Goal: Task Accomplishment & Management: Use online tool/utility

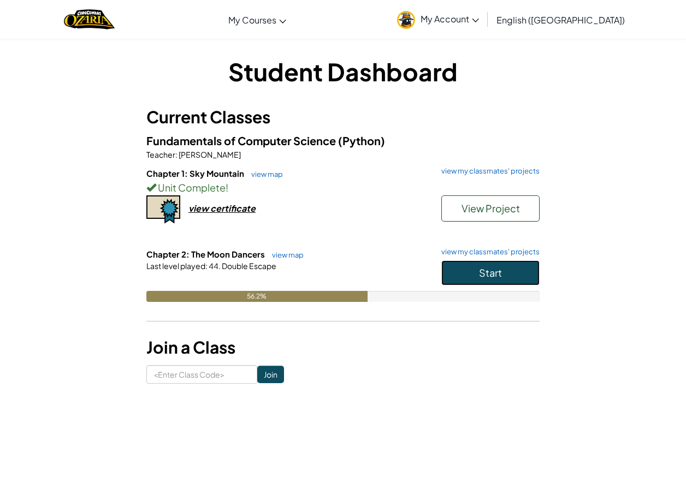
click at [458, 278] on button "Start" at bounding box center [490, 272] width 98 height 25
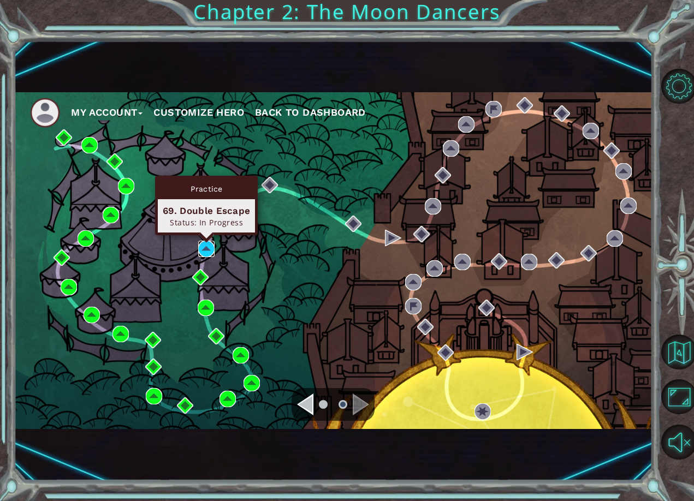
click at [205, 254] on img at bounding box center [206, 249] width 16 height 16
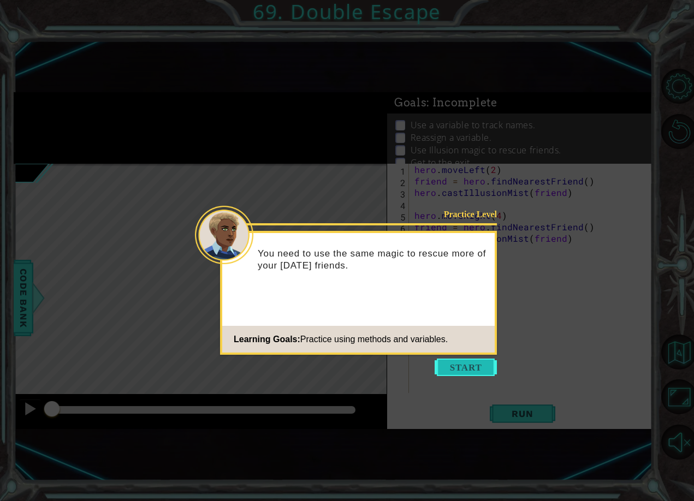
click at [467, 373] on button "Start" at bounding box center [466, 367] width 62 height 17
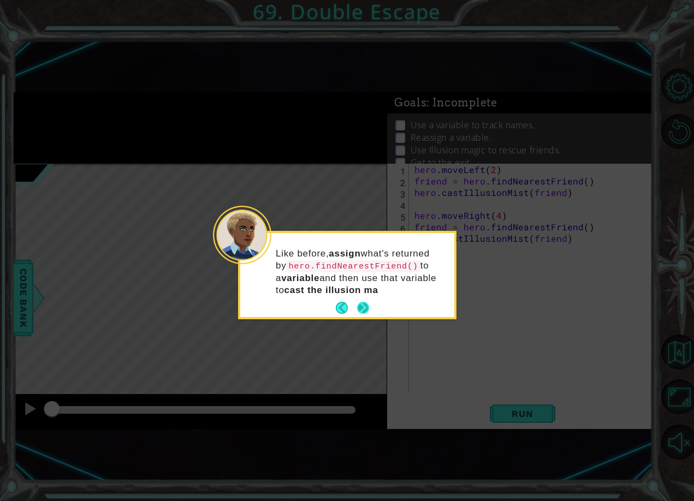
click at [357, 304] on button "Next" at bounding box center [363, 308] width 12 height 12
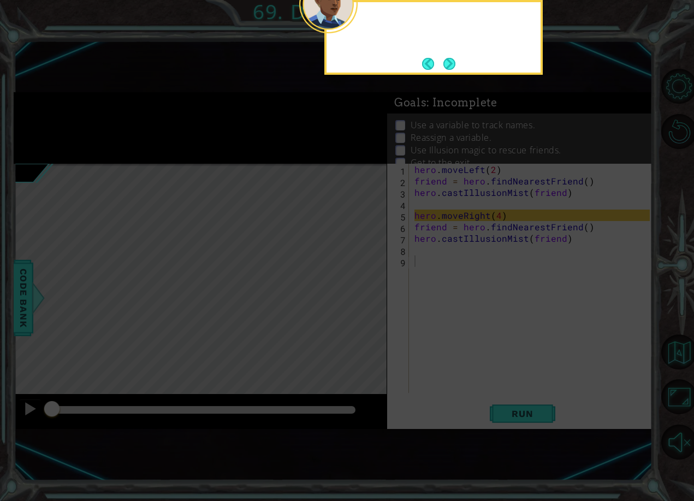
click at [357, 304] on icon at bounding box center [347, 148] width 694 height 708
click at [455, 58] on button "Next" at bounding box center [449, 64] width 12 height 12
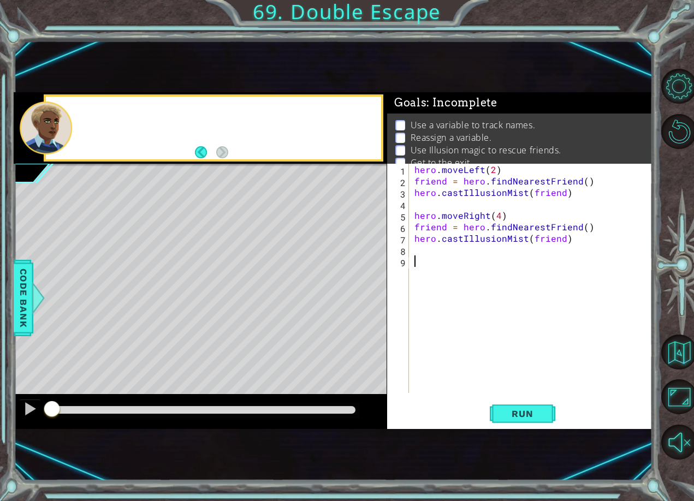
click at [455, 56] on div "1 ההההההההההההההההההההההההההההההההההההההההההההההההההההההההההההההההההההההההההההה…" at bounding box center [333, 260] width 638 height 441
click at [509, 405] on button "Run" at bounding box center [523, 413] width 66 height 27
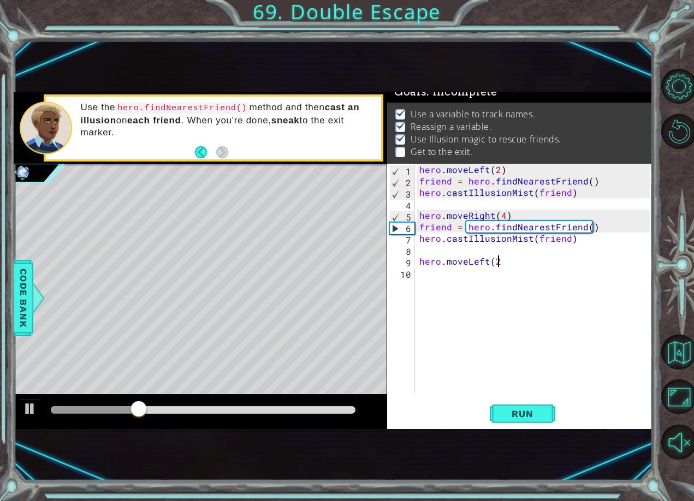
scroll to position [0, 4]
type textarea "hero.moveLeft(2)"
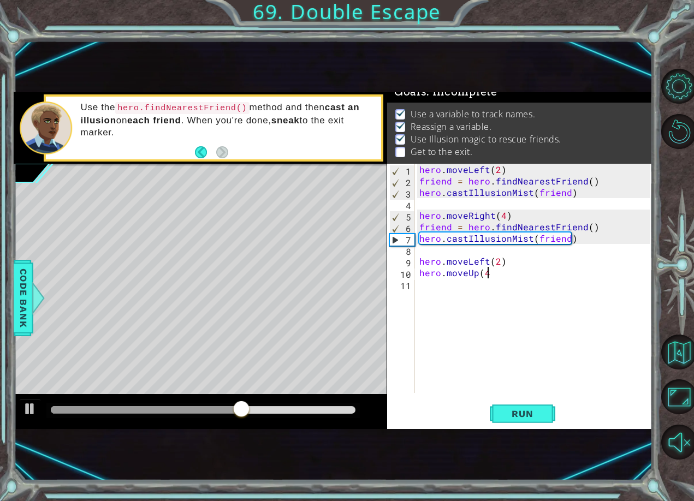
scroll to position [0, 4]
type textarea "hero.moveUp(4)"
click at [509, 410] on span "Run" at bounding box center [522, 413] width 43 height 11
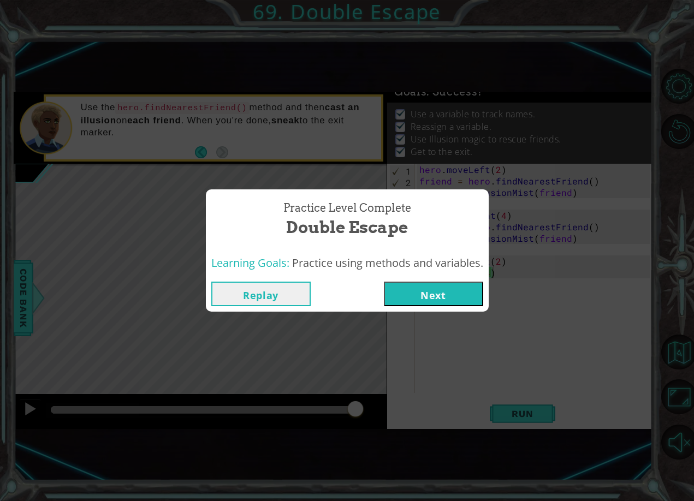
click at [460, 276] on div "Learning Goals: Practice using methods and variables." at bounding box center [347, 263] width 283 height 27
click at [464, 293] on button "Next" at bounding box center [433, 294] width 99 height 25
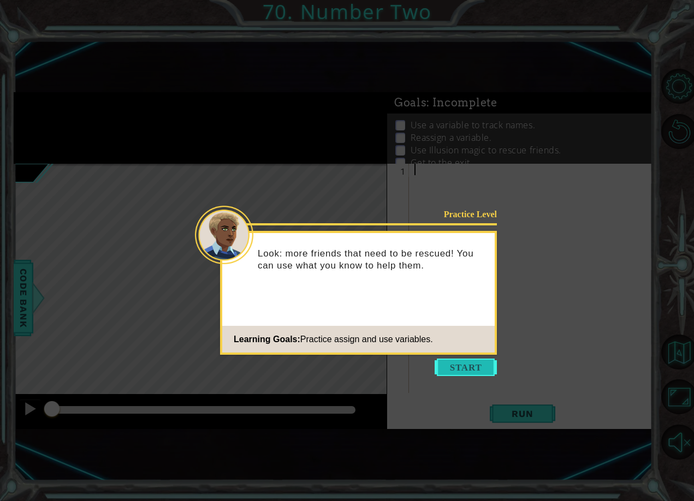
click at [448, 363] on button "Start" at bounding box center [466, 367] width 62 height 17
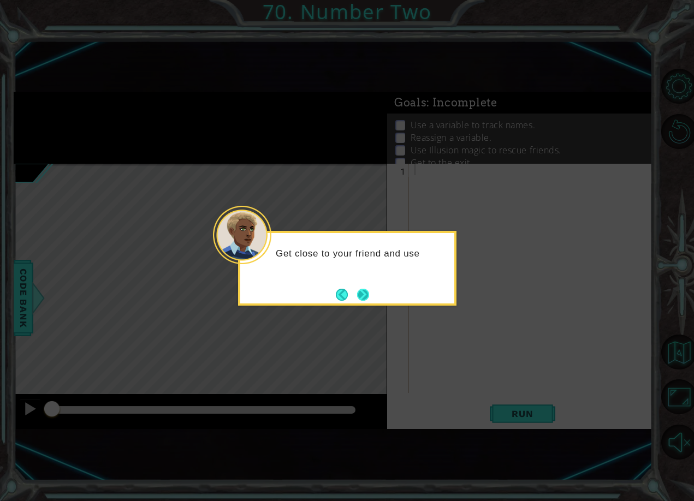
click at [359, 293] on button "Next" at bounding box center [363, 295] width 12 height 12
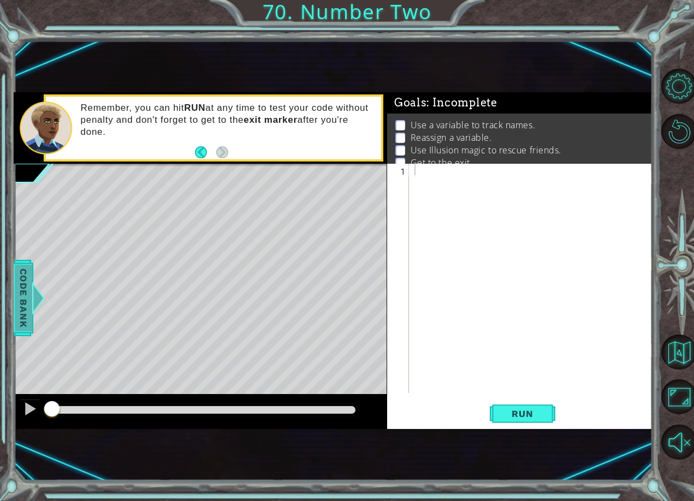
click at [17, 292] on span "Code Bank" at bounding box center [23, 298] width 17 height 67
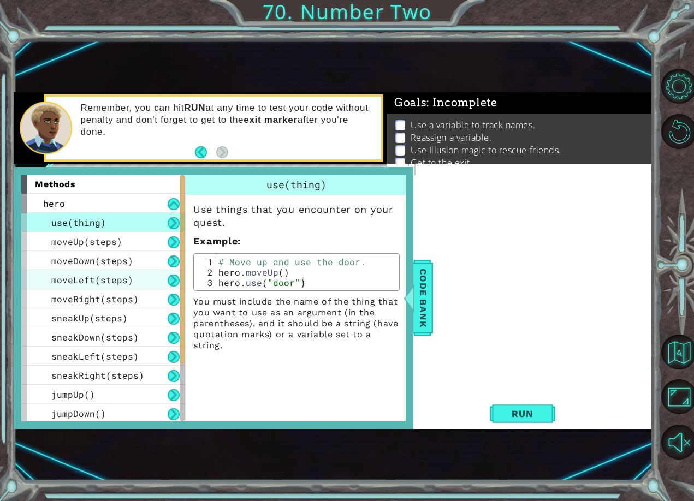
scroll to position [109, 0]
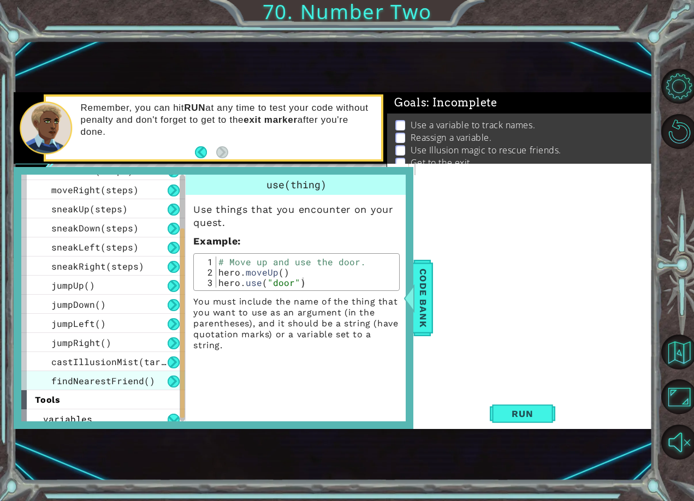
click at [85, 386] on span "findNearestFriend()" at bounding box center [103, 380] width 104 height 11
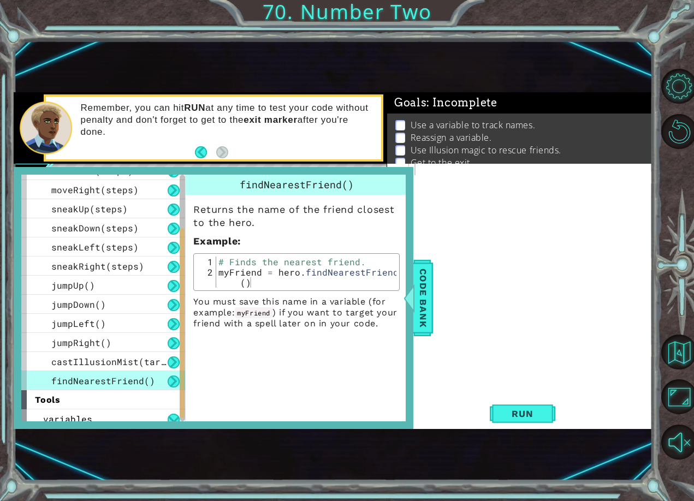
type textarea "myFriend = hero.findNearestFriend()"
drag, startPoint x: 219, startPoint y: 274, endPoint x: 364, endPoint y: 289, distance: 146.1
click at [364, 289] on div "myFriend = hero.findNearestFriend() 1 2 # Finds the nearest friend. myFriend = …" at bounding box center [296, 272] width 206 height 38
click at [434, 179] on div at bounding box center [533, 290] width 243 height 252
paste textarea "myFriend = hero.findNearestFriend()"
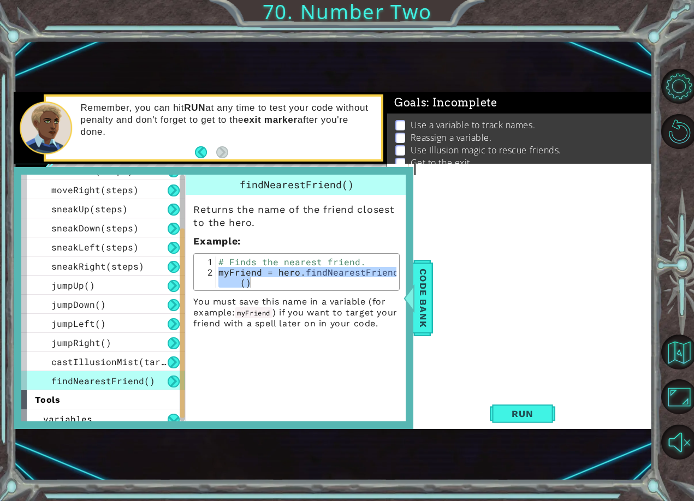
type textarea "myFriend = hero.findNearestFriend()"
click at [522, 418] on span "Run" at bounding box center [522, 413] width 43 height 11
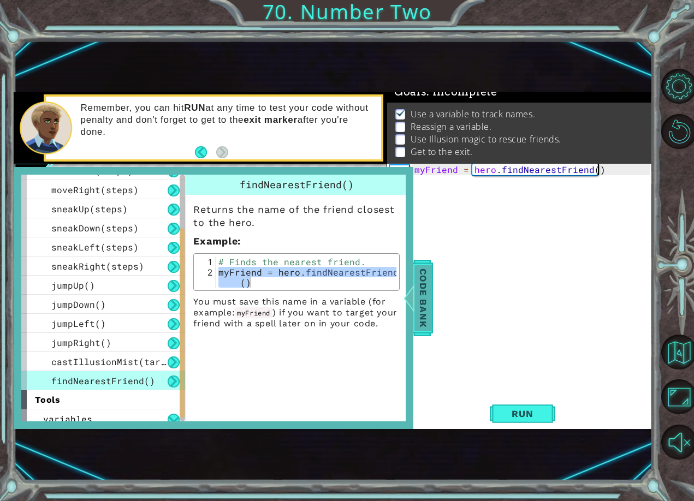
scroll to position [13, 0]
click at [431, 291] on span "Code Bank" at bounding box center [422, 298] width 17 height 67
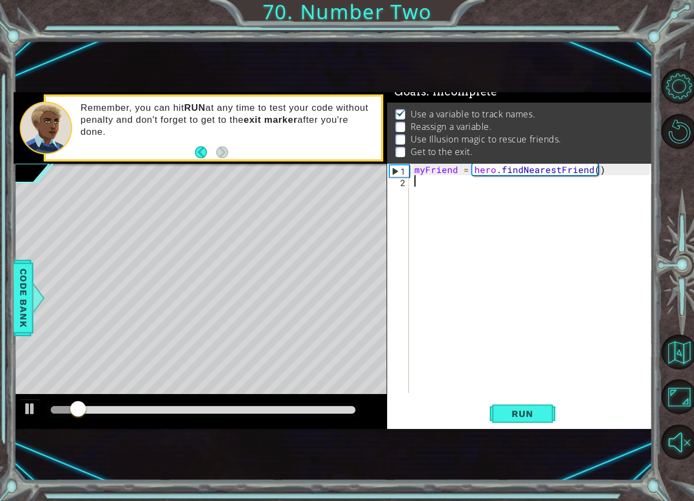
click at [436, 182] on div "myFriend = hero . findNearestFriend ( )" at bounding box center [533, 290] width 243 height 252
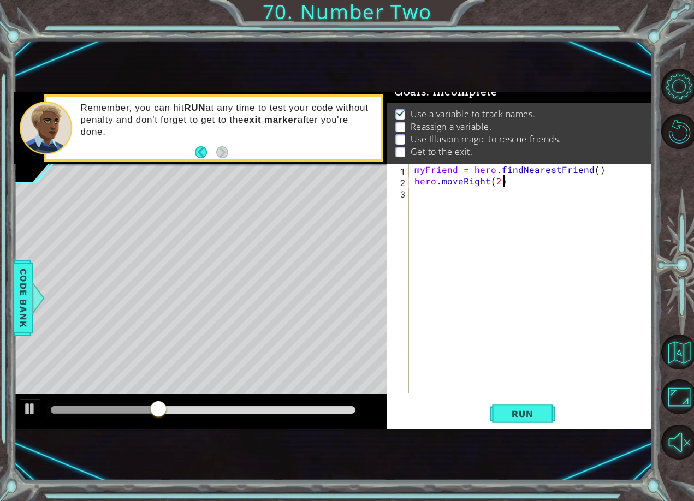
scroll to position [0, 5]
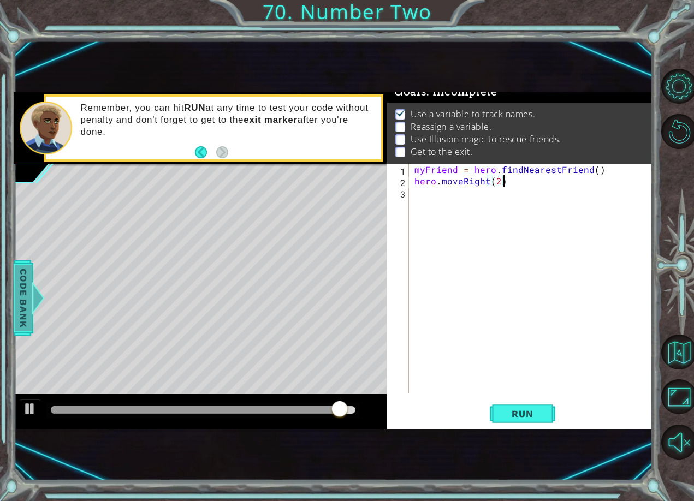
type textarea "hero.moveRight(2)"
click at [19, 274] on span "Code Bank" at bounding box center [23, 298] width 17 height 67
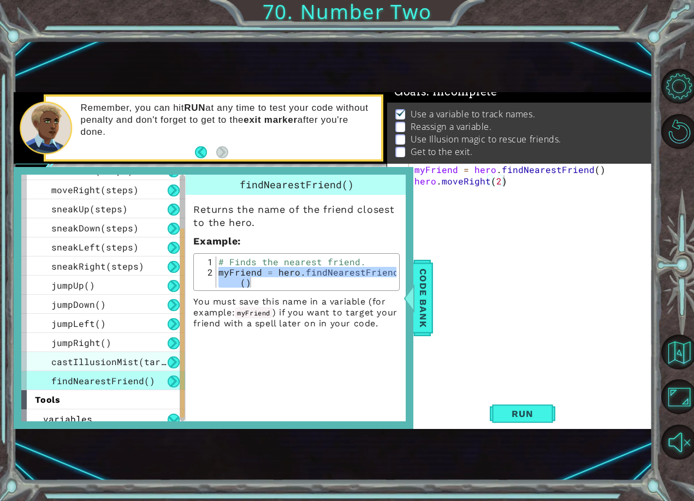
click at [92, 354] on div "castIllusionMist(target)" at bounding box center [103, 361] width 164 height 19
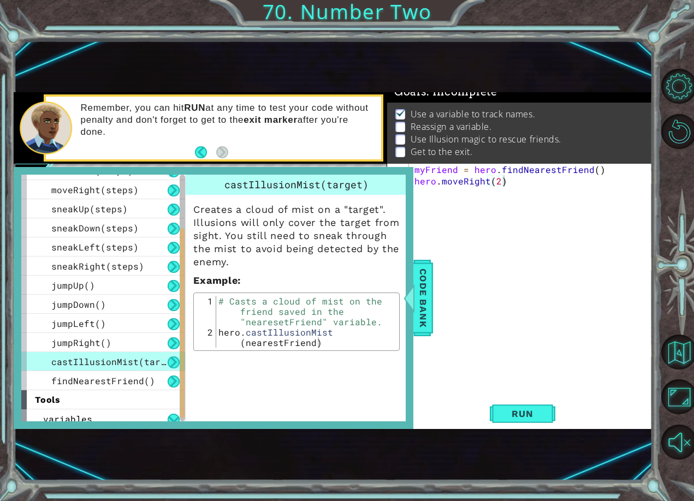
type textarea "hero.castIllusionMist(nearestFriend)"
drag, startPoint x: 215, startPoint y: 334, endPoint x: 333, endPoint y: 375, distance: 124.3
click at [333, 375] on div "castIllusionMist(target) Creates a cloud of mist on a "target". Illusions will …" at bounding box center [297, 298] width 225 height 247
drag, startPoint x: 322, startPoint y: 346, endPoint x: 181, endPoint y: 336, distance: 141.2
click at [181, 336] on div "methods hero use(thing) moveUp(steps) moveDown(steps) moveLeft(steps) moveRight…" at bounding box center [213, 298] width 384 height 247
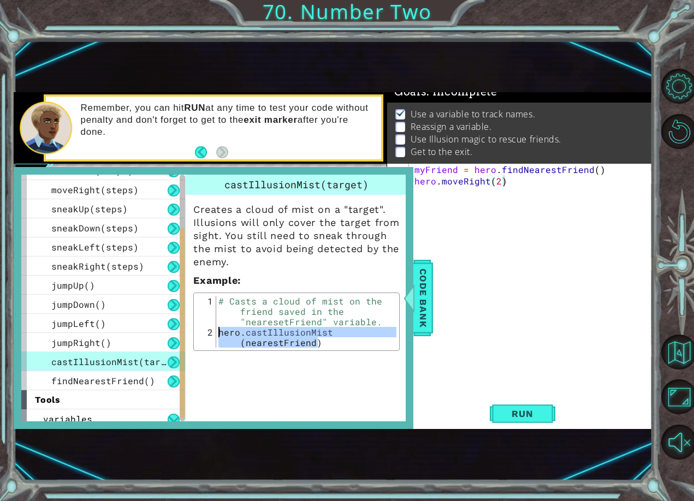
scroll to position [0, 0]
click at [457, 195] on div "myFriend = hero . findNearestFriend ( ) hero . moveRight ( 2 )" at bounding box center [533, 290] width 243 height 252
paste textarea "hero.castIllusionMist(nearestFriend)"
click at [419, 313] on span "Code Bank" at bounding box center [422, 298] width 17 height 67
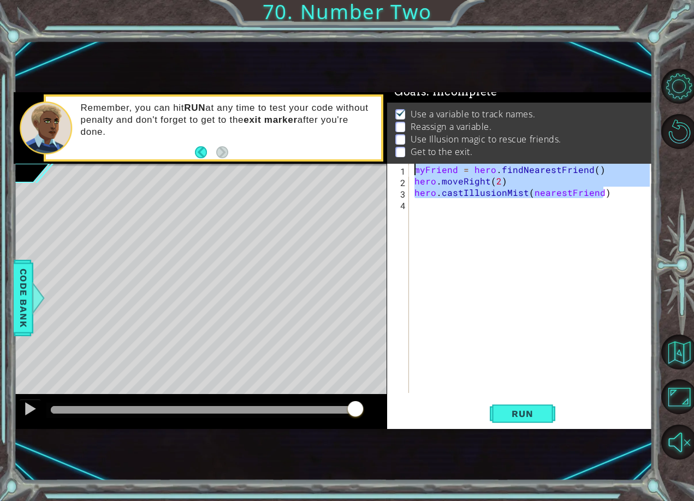
drag, startPoint x: 620, startPoint y: 187, endPoint x: 428, endPoint y: 151, distance: 195.0
click at [428, 151] on div "Goals : Incomplete Use а variable to track names. Reassign a variable. Use Illu…" at bounding box center [519, 260] width 265 height 337
type textarea "myFriend = hero.findNearestFriend() hero.moveRight(2)"
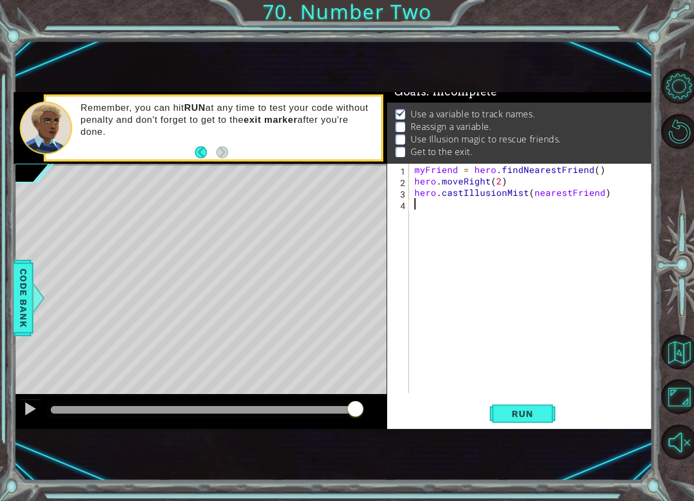
click at [420, 214] on div "myFriend = hero . findNearestFriend ( ) hero . moveRight ( 2 ) hero . castIllus…" at bounding box center [533, 290] width 243 height 252
paste textarea "hero.castIllusionMist(nearestFriend)"
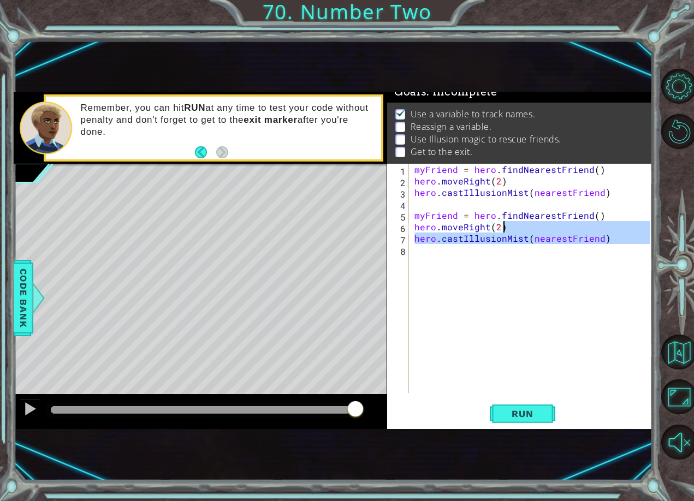
drag, startPoint x: 619, startPoint y: 246, endPoint x: 749, endPoint y: 229, distance: 131.7
click at [694, 229] on html "1 ההההההההההההההההההההההההההההההההההההההההההההההההההההההההההההההההההההההההההההה…" at bounding box center [347, 250] width 694 height 501
click at [525, 223] on div "myFriend = hero . findNearestFriend ( ) hero . moveRight ( 2 ) hero . castIllus…" at bounding box center [531, 278] width 238 height 229
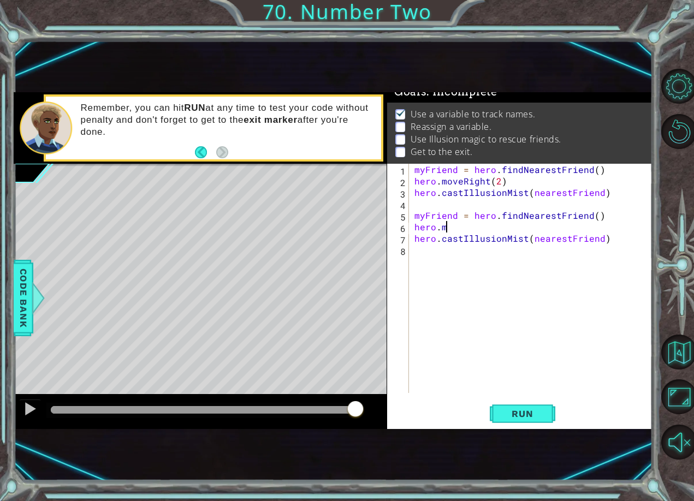
type textarea "h"
click at [425, 209] on div "myFriend = hero . findNearestFriend ( ) hero . moveRight ( 2 ) hero . castIllus…" at bounding box center [533, 290] width 243 height 252
type textarea "hero.moveRight(2("
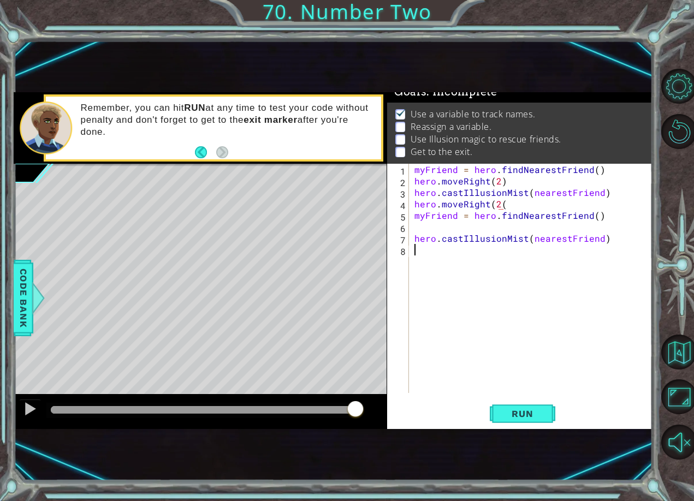
click at [425, 247] on div "myFriend = hero . findNearestFriend ( ) hero . moveRight ( 2 ) hero . castIllus…" at bounding box center [533, 290] width 243 height 252
click at [506, 201] on div "myFriend = hero . findNearestFriend ( ) hero . moveRight ( 2 ) hero . castIllus…" at bounding box center [533, 290] width 243 height 252
click at [538, 411] on span "Run" at bounding box center [522, 413] width 43 height 11
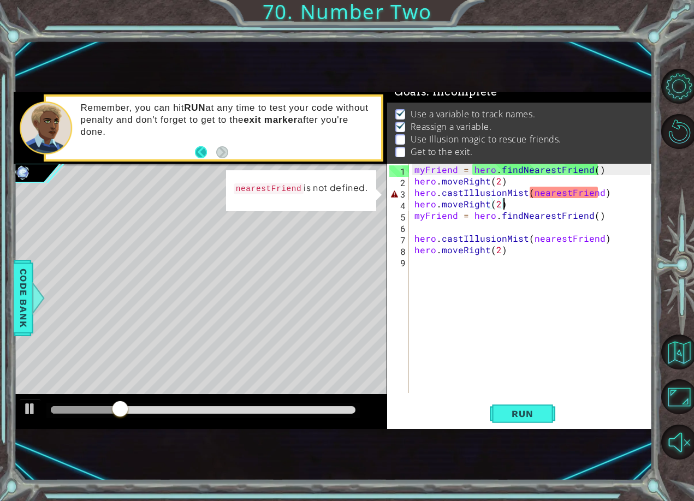
click at [210, 146] on button "Back" at bounding box center [205, 152] width 21 height 12
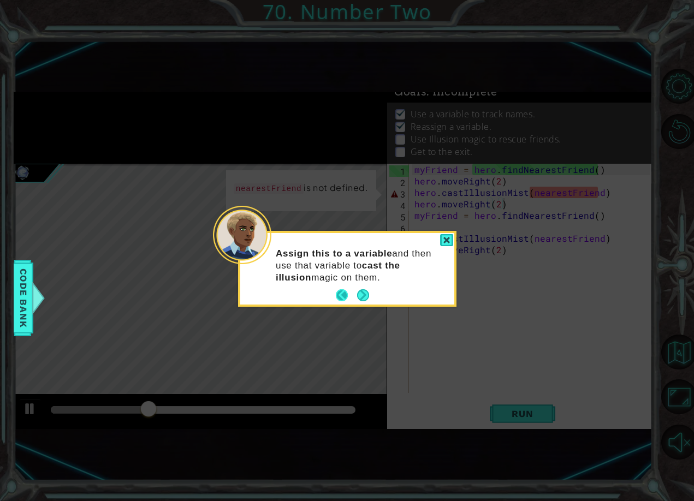
click at [337, 293] on button "Back" at bounding box center [346, 295] width 21 height 12
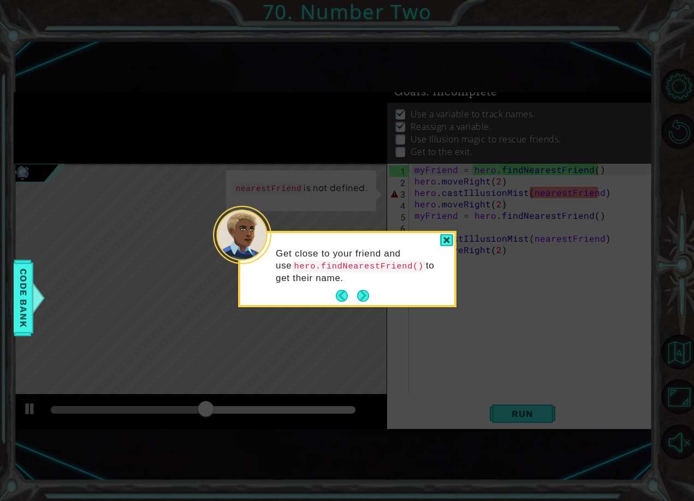
click at [449, 232] on div "Get close to your friend and use hero.findNearestFriend() to get their name." at bounding box center [347, 269] width 218 height 76
click at [450, 246] on div at bounding box center [446, 240] width 13 height 13
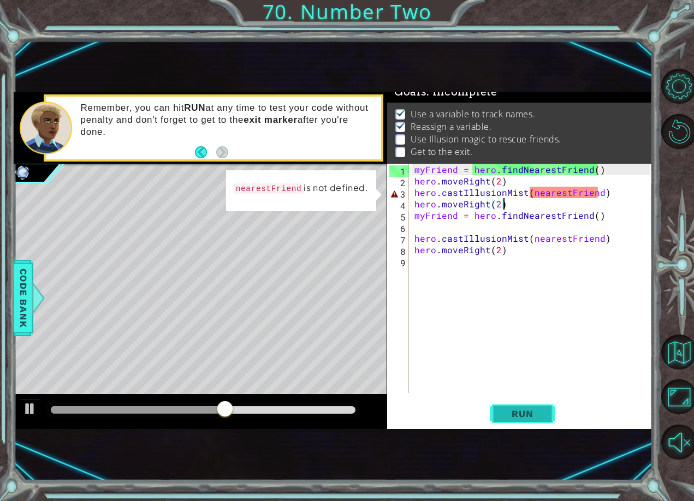
click at [520, 412] on span "Run" at bounding box center [522, 413] width 43 height 11
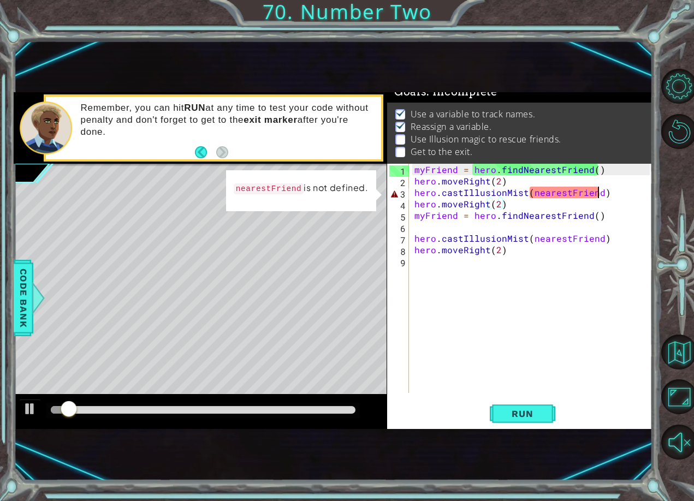
click at [597, 194] on div "myFriend = hero . findNearestFriend ( ) hero . moveRight ( 2 ) hero . castIllus…" at bounding box center [533, 290] width 243 height 252
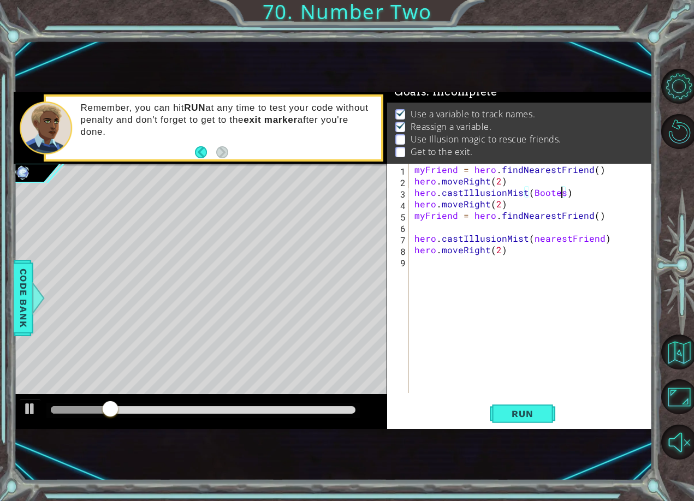
scroll to position [0, 9]
click at [526, 416] on span "Run" at bounding box center [522, 413] width 43 height 11
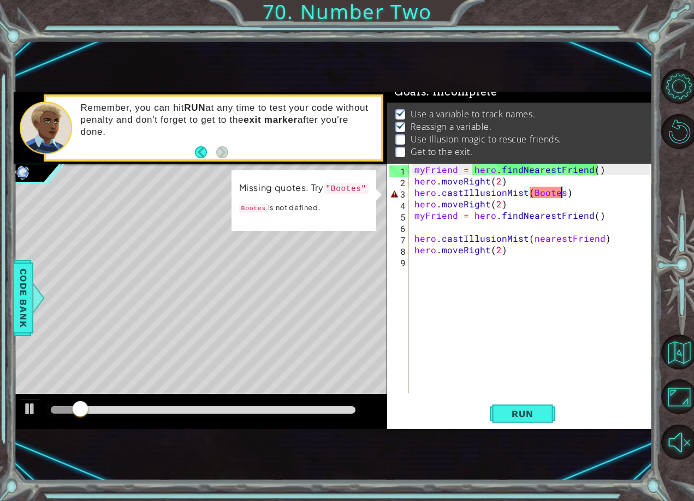
click at [529, 190] on div "myFriend = hero . findNearestFriend ( ) hero . moveRight ( 2 ) hero . castIllus…" at bounding box center [533, 290] width 243 height 252
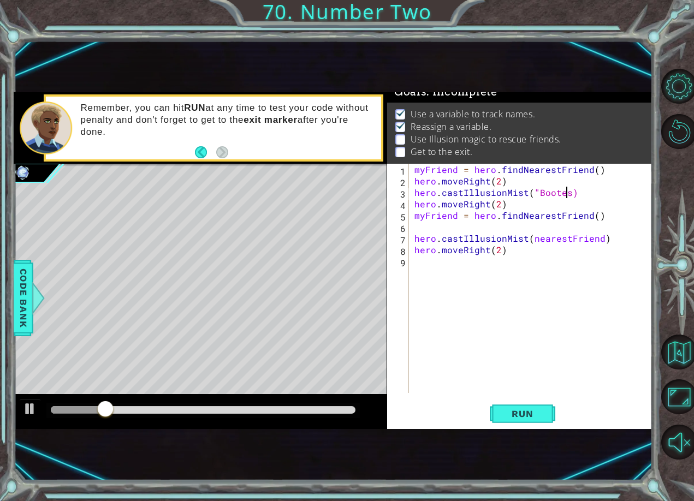
click at [566, 197] on div "myFriend = hero . findNearestFriend ( ) hero . moveRight ( 2 ) hero . castIllus…" at bounding box center [533, 290] width 243 height 252
click at [536, 414] on span "Run" at bounding box center [522, 413] width 43 height 11
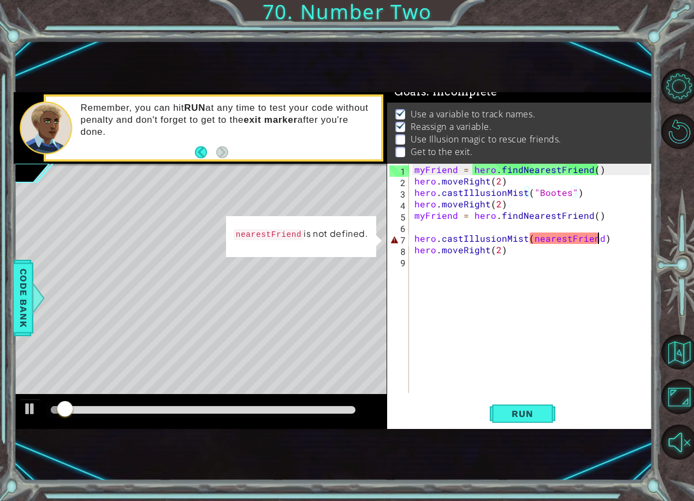
click at [596, 235] on div "myFriend = hero . findNearestFriend ( ) hero . moveRight ( 2 ) hero . castIllus…" at bounding box center [533, 290] width 243 height 252
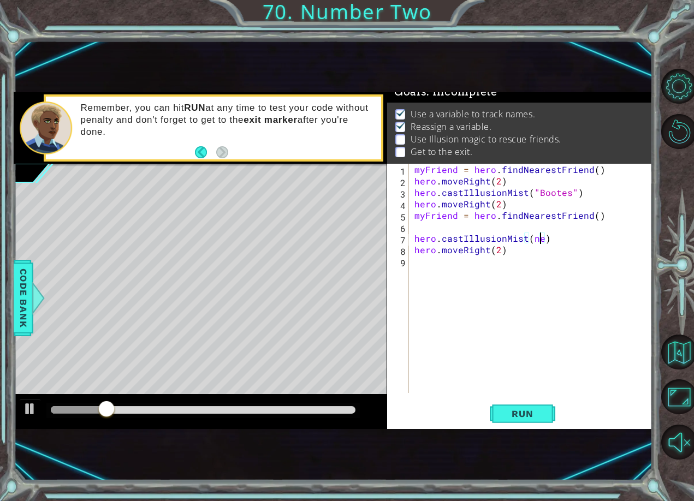
scroll to position [0, 7]
click at [532, 416] on span "Run" at bounding box center [522, 413] width 43 height 11
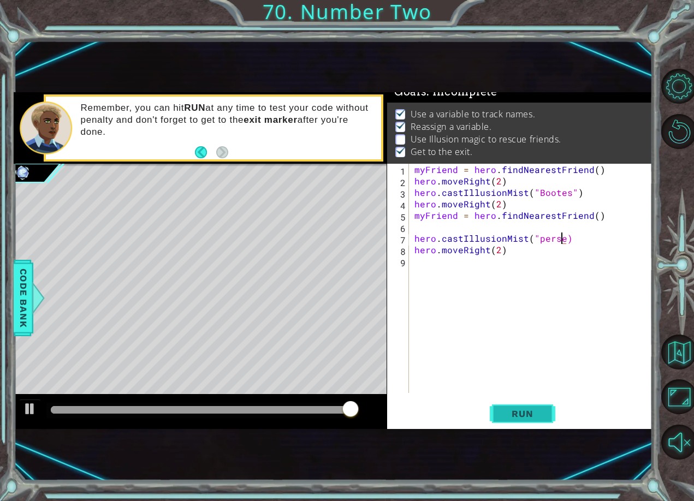
scroll to position [0, 9]
click at [536, 239] on div "myFriend = hero . findNearestFriend ( ) hero . moveRight ( 2 ) hero . castIllus…" at bounding box center [533, 290] width 243 height 252
click at [542, 234] on div "myFriend = hero . findNearestFriend ( ) hero . moveRight ( 2 ) hero . castIllus…" at bounding box center [533, 290] width 243 height 252
type textarea "hero.castIllusionMist("Persei")"
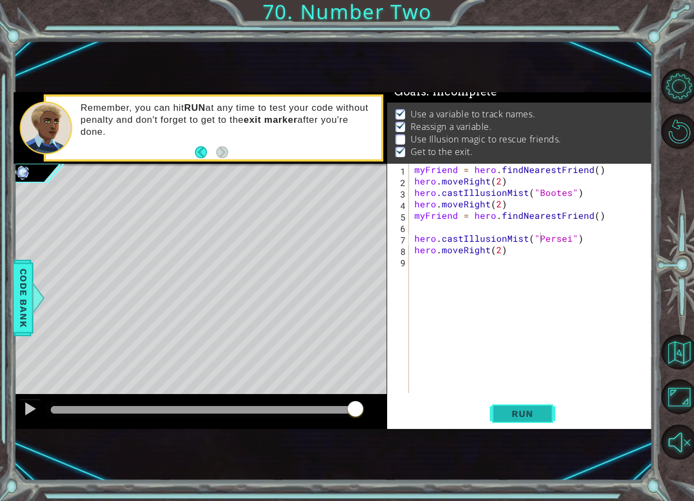
click at [497, 410] on button "Run" at bounding box center [523, 413] width 66 height 27
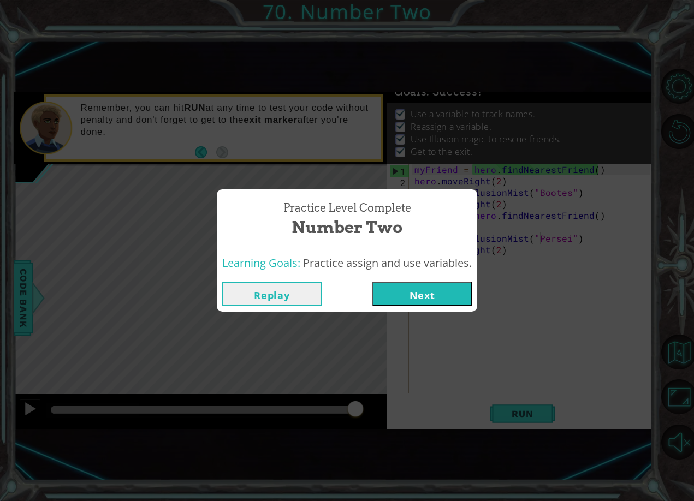
click at [445, 291] on button "Next" at bounding box center [421, 294] width 99 height 25
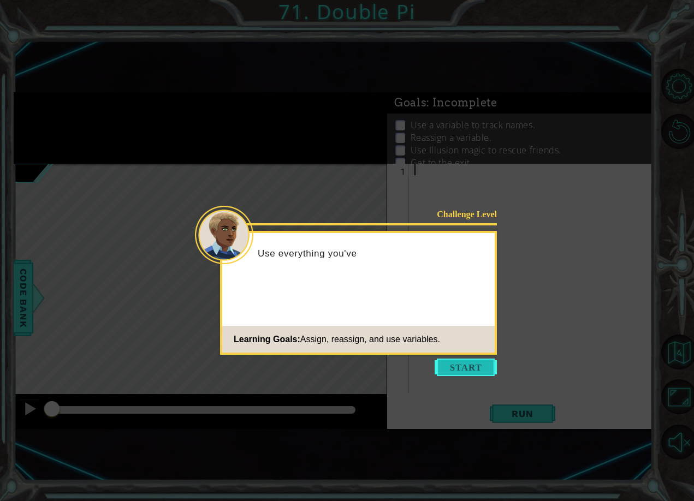
click at [467, 359] on button "Start" at bounding box center [466, 367] width 62 height 17
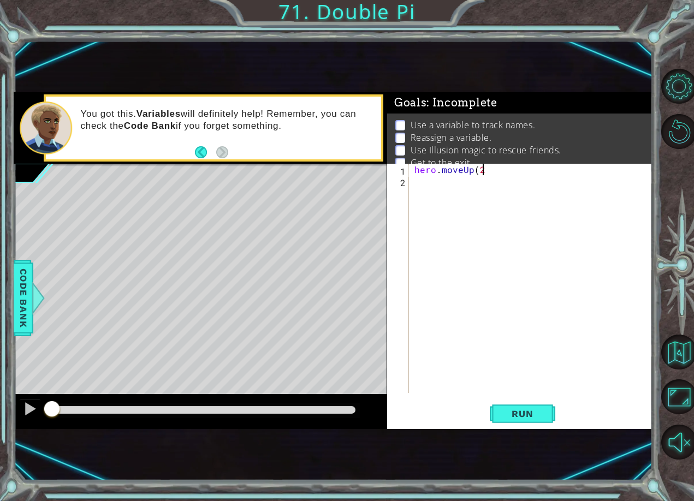
scroll to position [0, 4]
type textarea "hero.moveUp(2)"
type textarea "hero.moveRight(2)"
type textarea "hero.moveDown(2)"
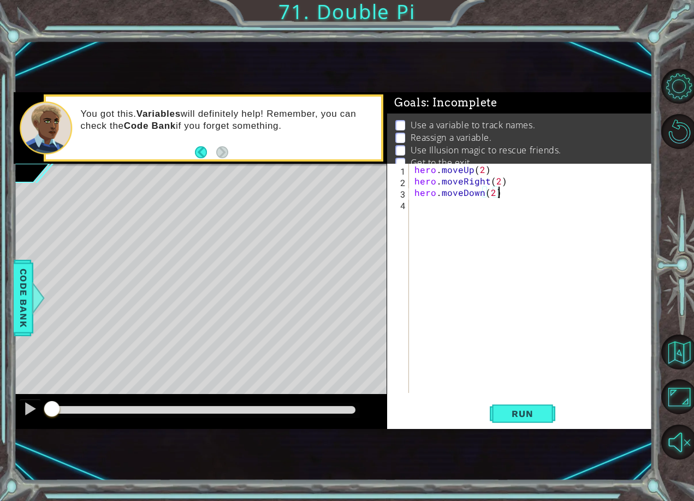
click at [415, 213] on div "hero . moveUp ( 2 ) hero . moveRight ( 2 ) hero . moveDown ( 2 )" at bounding box center [533, 290] width 243 height 252
click at [497, 416] on button "Run" at bounding box center [523, 413] width 66 height 27
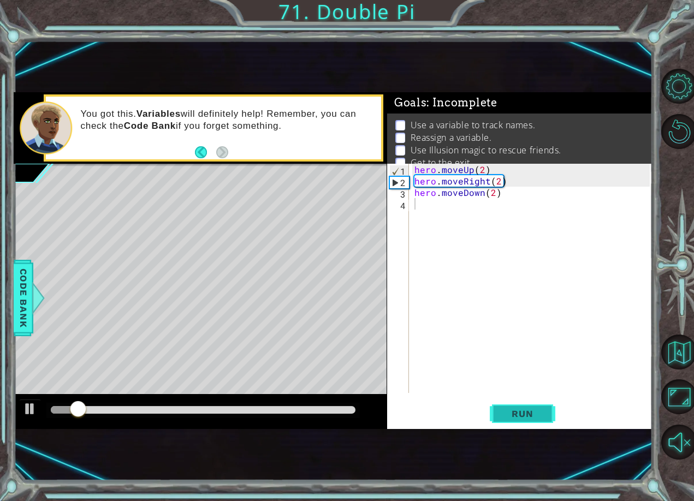
click at [497, 416] on button "Run" at bounding box center [523, 413] width 66 height 27
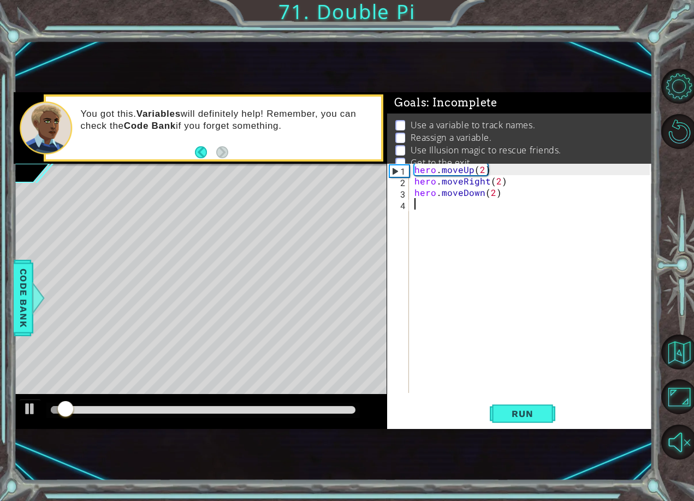
click at [434, 213] on div "hero . moveUp ( 2 ) hero . moveRight ( 2 ) hero . moveDown ( 2 )" at bounding box center [533, 290] width 243 height 252
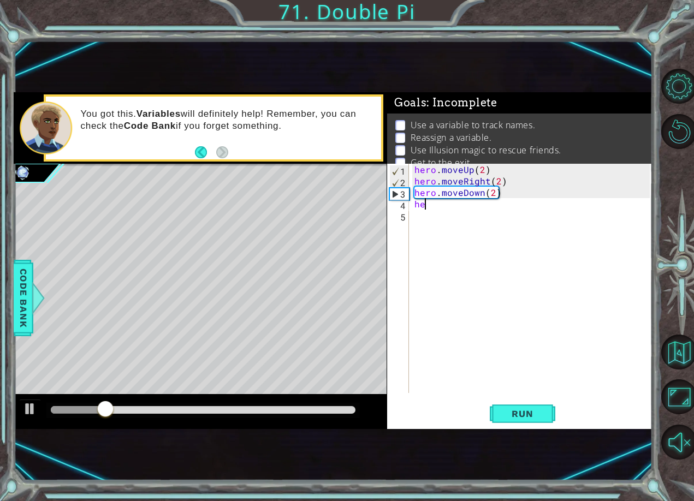
type textarea "h"
click at [22, 311] on span "Code Bank" at bounding box center [23, 298] width 17 height 67
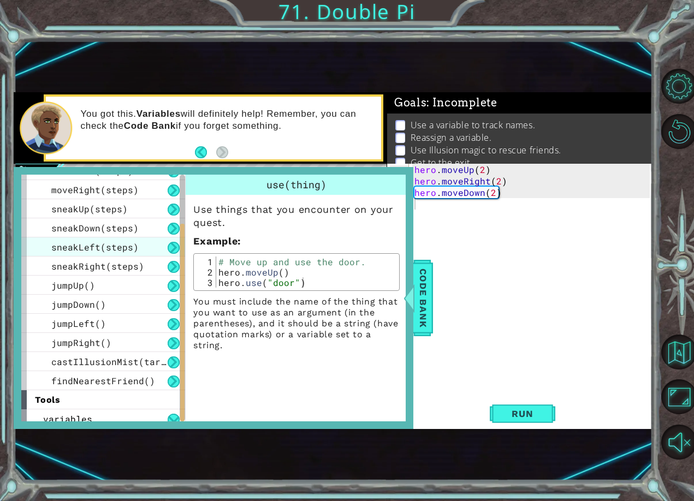
scroll to position [116, 0]
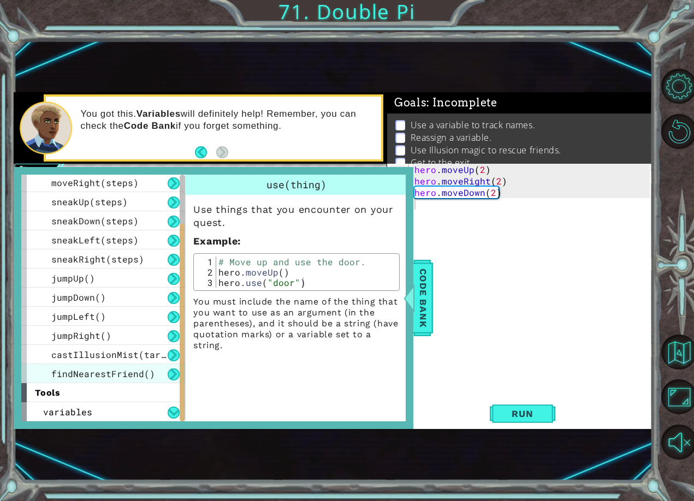
click at [64, 374] on span "findNearestFriend()" at bounding box center [103, 373] width 104 height 11
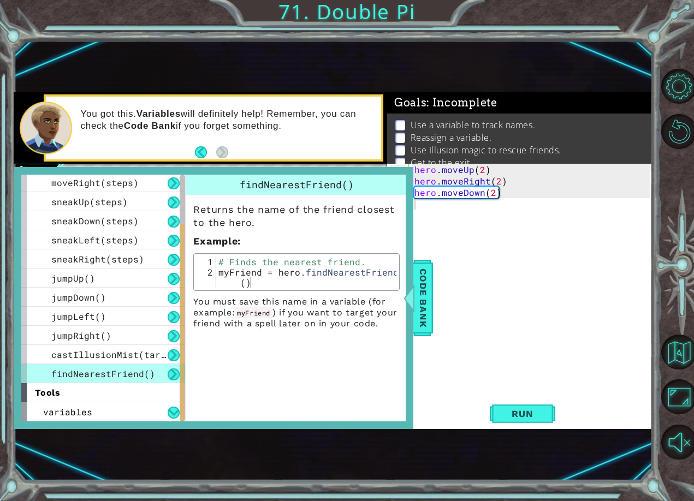
drag, startPoint x: 321, startPoint y: 289, endPoint x: 210, endPoint y: 273, distance: 112.0
click at [210, 273] on div "1 2 # Finds the nearest friend. myFriend = hero . findNearestFriend ( ) ההההההה…" at bounding box center [296, 272] width 206 height 38
type textarea "myFriend = hero.findNearestFriend()"
drag, startPoint x: 218, startPoint y: 274, endPoint x: 276, endPoint y: 306, distance: 66.0
click at [276, 306] on div "Returns the name of the friend closest to the hero. Example : myFriend = hero.f…" at bounding box center [297, 262] width 222 height 134
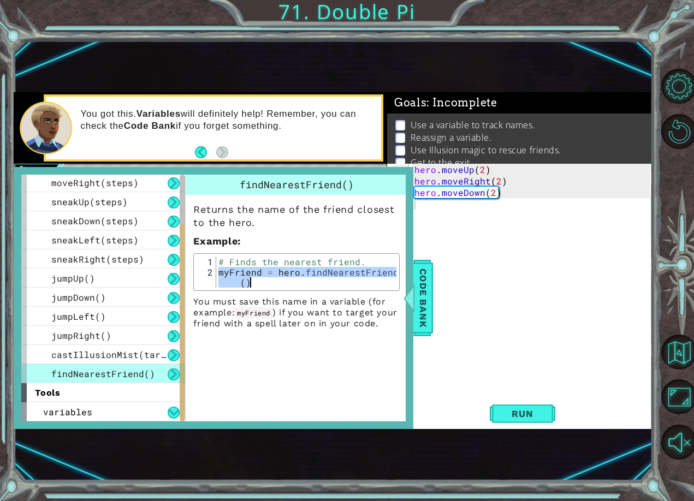
click at [432, 200] on div "hero . moveUp ( 2 ) hero . moveRight ( 2 ) hero . moveDown ( 2 )" at bounding box center [533, 290] width 243 height 252
paste textarea "myFriend = hero.findNearestFriend()"
type textarea "myFriend = hero.findNearestFriend()"
click at [426, 292] on span "Code Bank" at bounding box center [422, 298] width 17 height 67
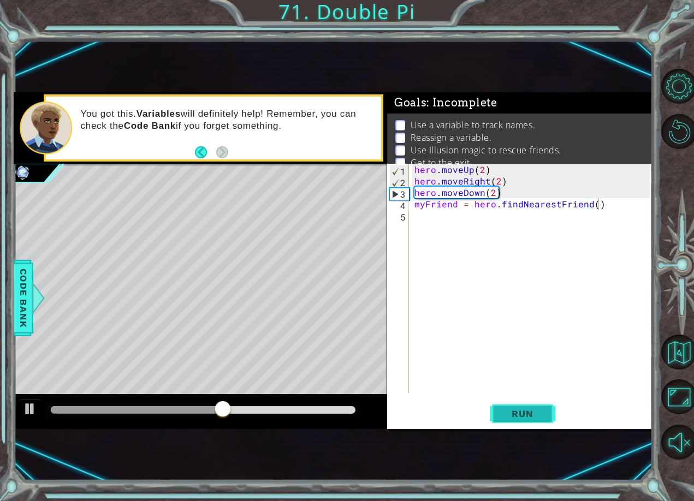
click at [515, 422] on button "Run" at bounding box center [523, 413] width 66 height 27
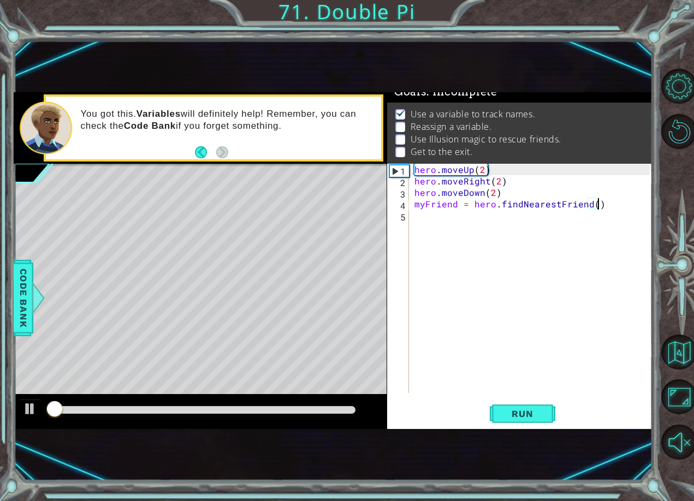
scroll to position [13, 0]
click at [436, 224] on div "hero . moveUp ( 2 ) hero . moveRight ( 2 ) hero . moveDown ( 2 ) myFriend = her…" at bounding box center [533, 290] width 243 height 252
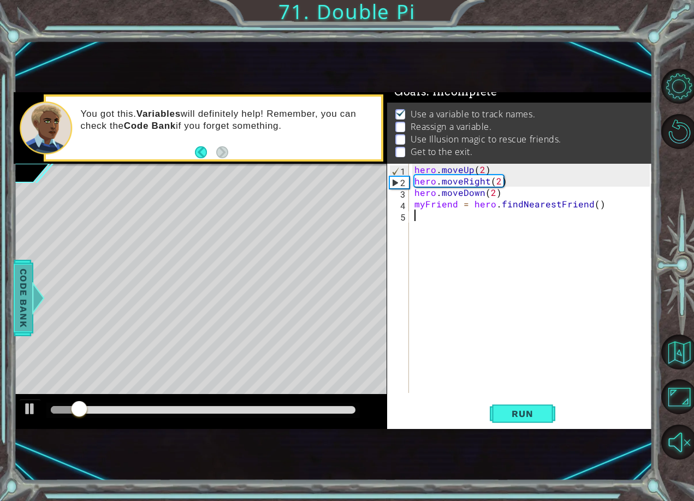
click at [15, 307] on span "Code Bank" at bounding box center [23, 298] width 17 height 67
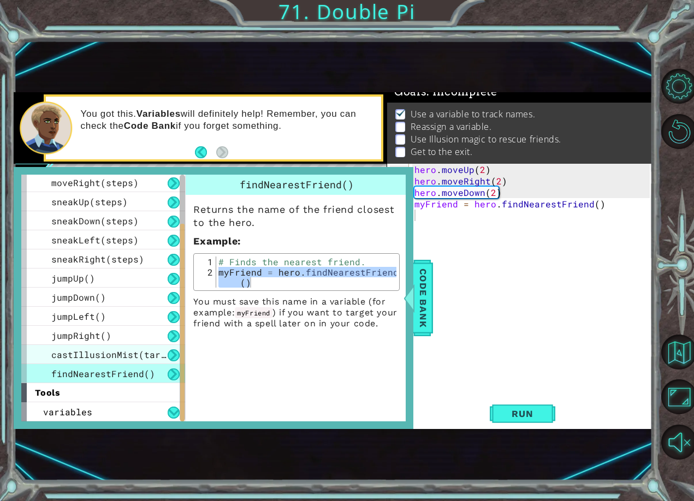
click at [61, 355] on span "castIllusionMist(target)" at bounding box center [116, 354] width 131 height 11
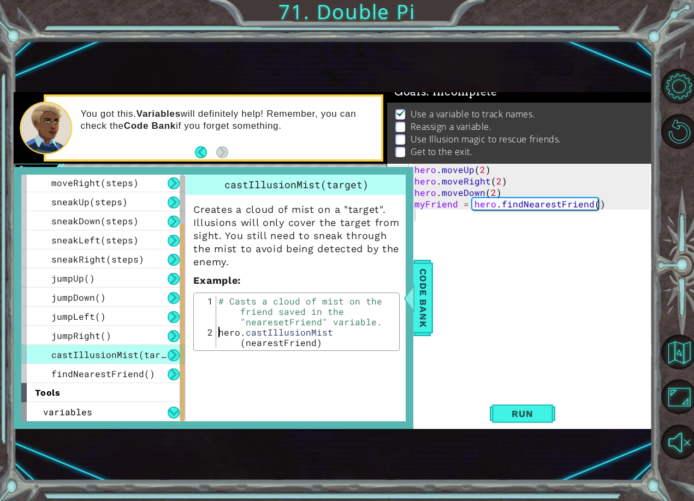
type textarea "hero.castIllusionMist(nearestFriend)"
drag, startPoint x: 217, startPoint y: 330, endPoint x: 317, endPoint y: 366, distance: 106.2
click at [317, 366] on div "castIllusionMist(target) Creates a cloud of mist on a "target". Illusions will …" at bounding box center [297, 298] width 225 height 247
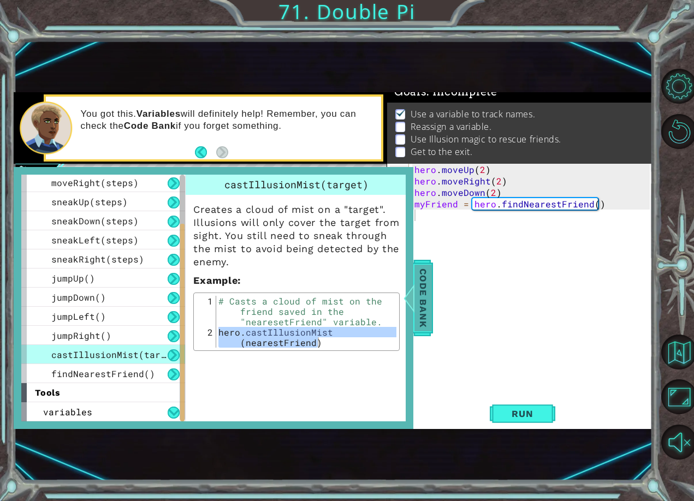
click at [422, 290] on span "Code Bank" at bounding box center [422, 298] width 17 height 67
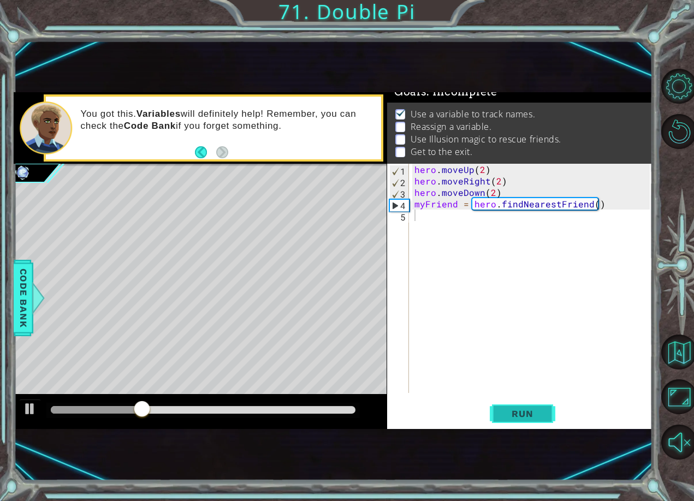
click at [496, 413] on button "Run" at bounding box center [523, 413] width 66 height 27
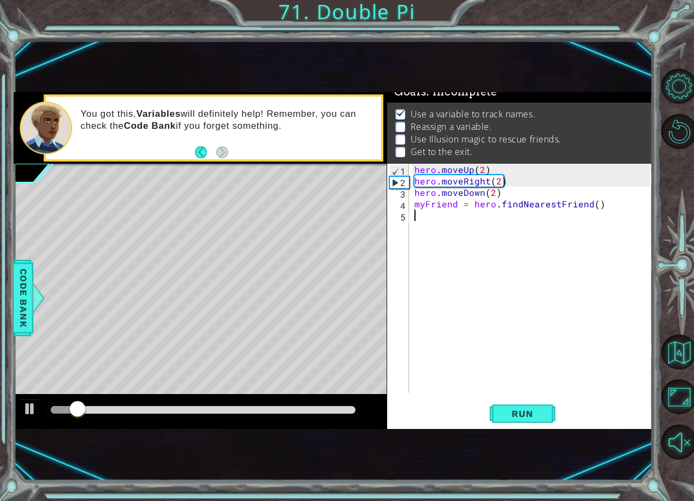
paste textarea "hero.castIllusionMist(nearestFriend)"
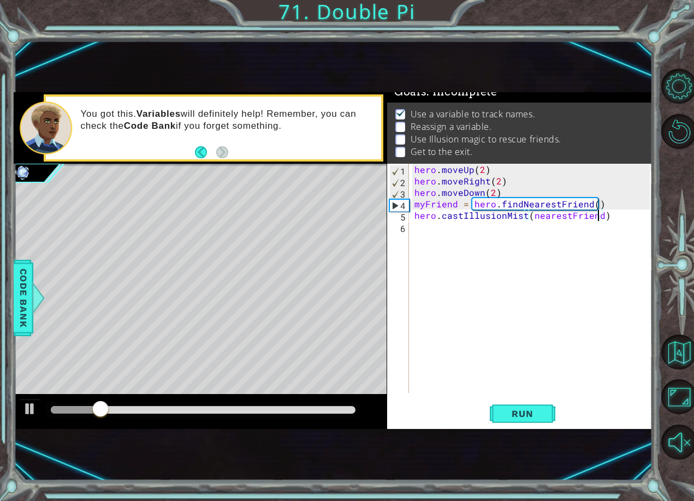
click at [596, 216] on div "hero . moveUp ( 2 ) hero . moveRight ( 2 ) hero . moveDown ( 2 ) myFriend = her…" at bounding box center [533, 290] width 243 height 252
type textarea "hero.castIllusionMist("Deneb")"
click at [525, 417] on span "Run" at bounding box center [522, 413] width 43 height 11
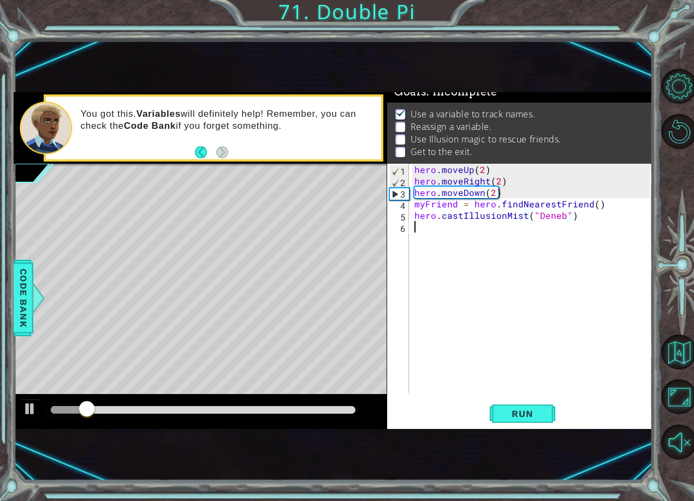
click at [522, 234] on div "hero . moveUp ( 2 ) hero . moveRight ( 2 ) hero . moveDown ( 2 ) myFriend = her…" at bounding box center [533, 290] width 243 height 252
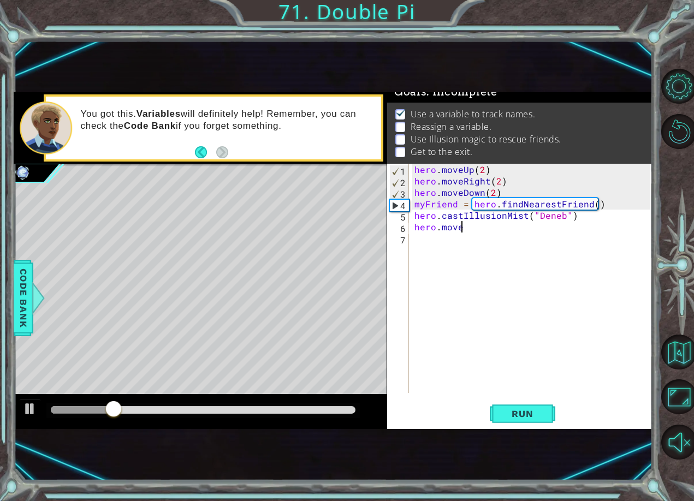
scroll to position [0, 3]
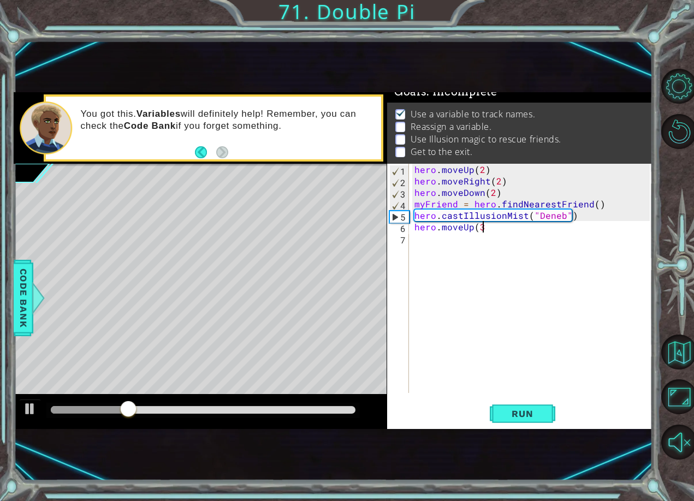
type textarea "hero.moveUp(3)"
type textarea "hero.moveRight(3)"
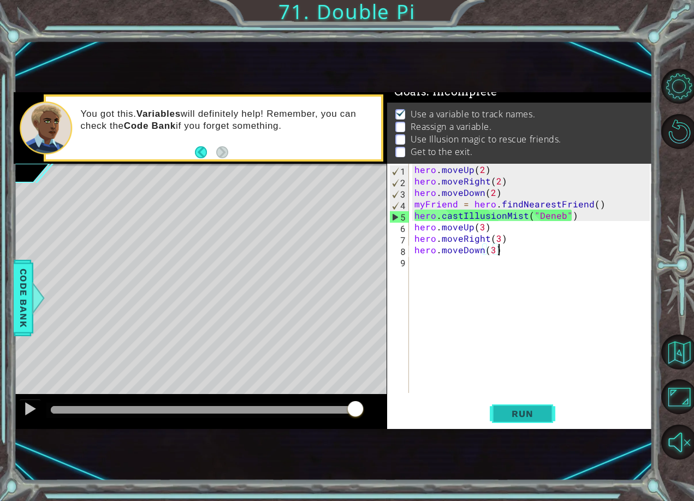
type textarea "hero.moveDown(3)"
click at [519, 414] on span "Run" at bounding box center [522, 413] width 43 height 11
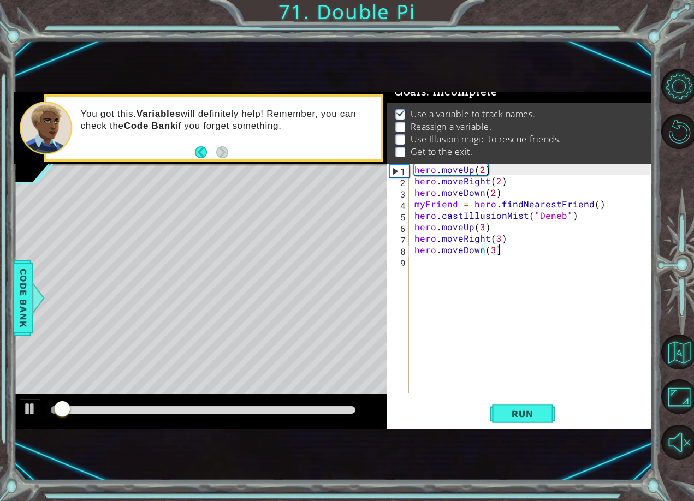
click at [444, 279] on div "hero . moveUp ( 2 ) hero . moveRight ( 2 ) hero . moveDown ( 2 ) myFriend = her…" at bounding box center [533, 290] width 243 height 252
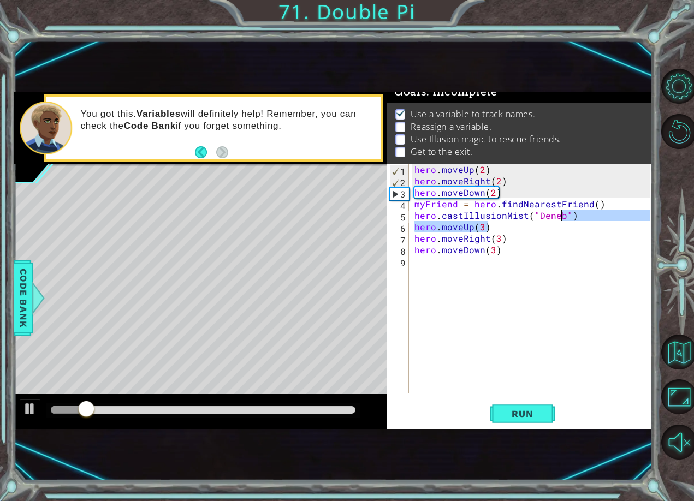
drag, startPoint x: 585, startPoint y: 230, endPoint x: 568, endPoint y: 223, distance: 18.4
click at [567, 223] on div "hero . moveUp ( 2 ) hero . moveRight ( 2 ) hero . moveDown ( 2 ) myFriend = her…" at bounding box center [533, 290] width 243 height 252
type textarea "hero.moveUp(3)"
click at [443, 265] on div "hero . moveUp ( 2 ) hero . moveRight ( 2 ) hero . moveDown ( 2 ) myFriend = her…" at bounding box center [533, 290] width 243 height 252
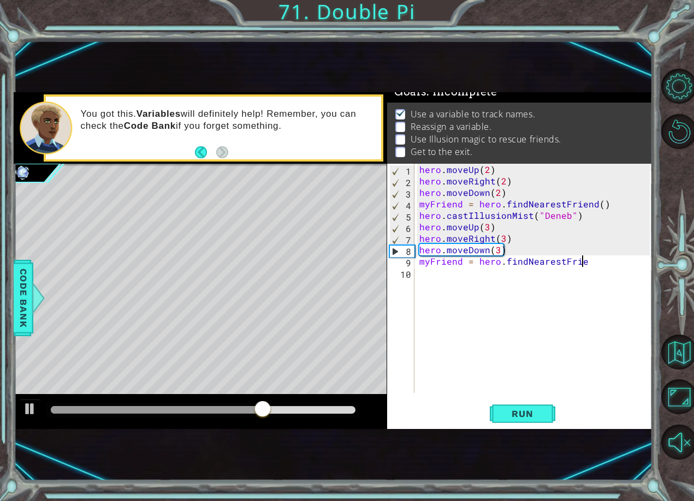
scroll to position [0, 10]
type textarea "myFriend = hero.findNearestFriend()"
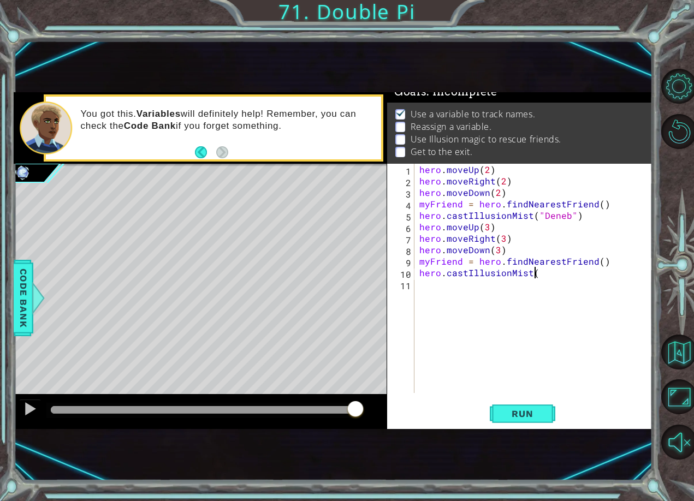
scroll to position [0, 7]
click at [508, 414] on span "Run" at bounding box center [522, 413] width 43 height 11
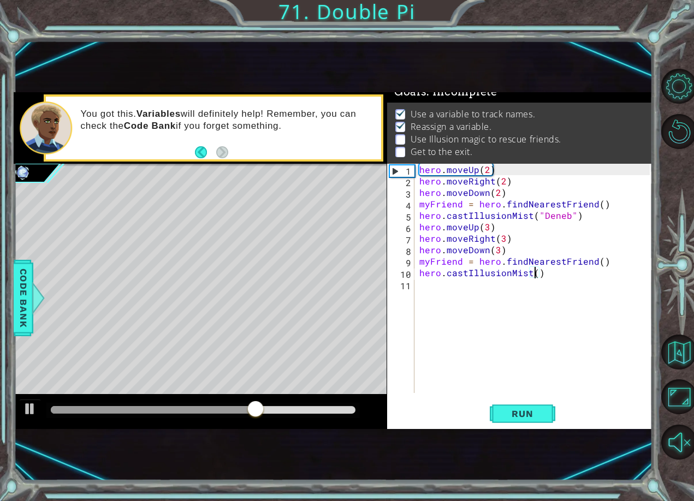
click at [536, 270] on div "hero . moveUp ( 2 ) hero . moveRight ( 2 ) hero . moveDown ( 2 ) myFriend = her…" at bounding box center [536, 290] width 238 height 252
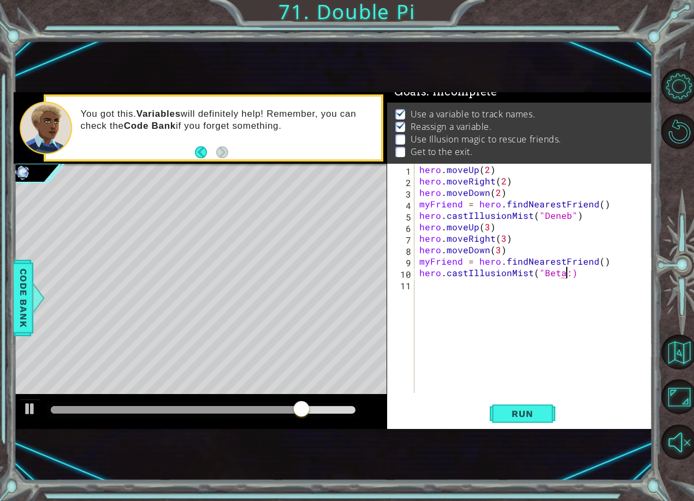
scroll to position [0, 9]
type textarea "hero.castIllusionMist("Beta")"
click at [489, 292] on div "hero . moveUp ( 2 ) hero . moveRight ( 2 ) hero . moveDown ( 2 ) myFriend = her…" at bounding box center [536, 290] width 238 height 252
type textarea "hero.moveRight()"
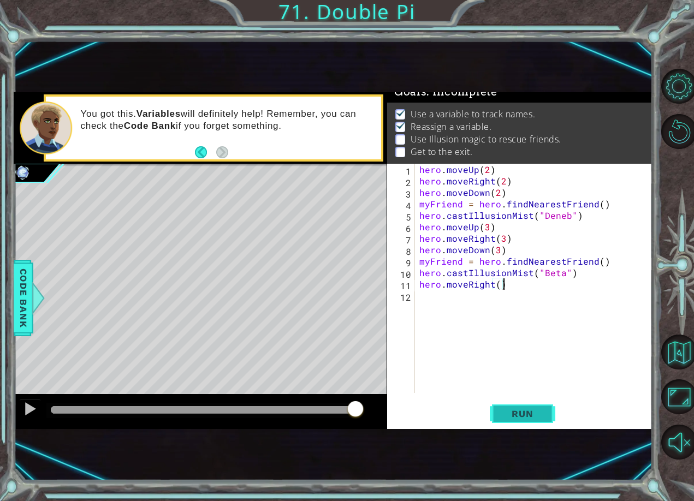
click at [529, 426] on button "Run" at bounding box center [523, 413] width 66 height 27
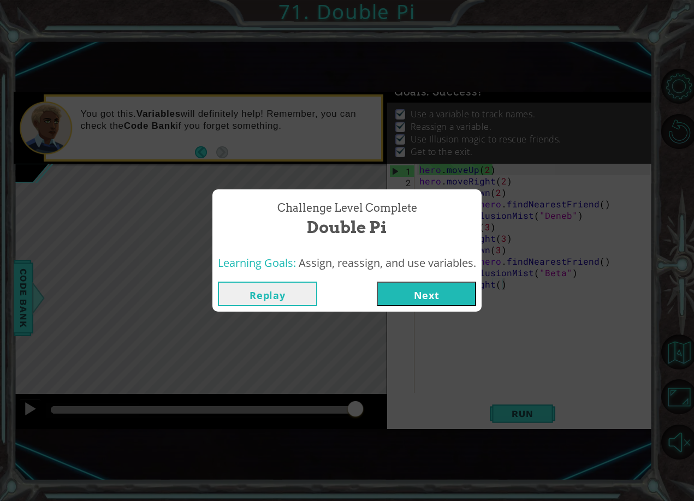
click at [427, 292] on button "Next" at bounding box center [426, 294] width 99 height 25
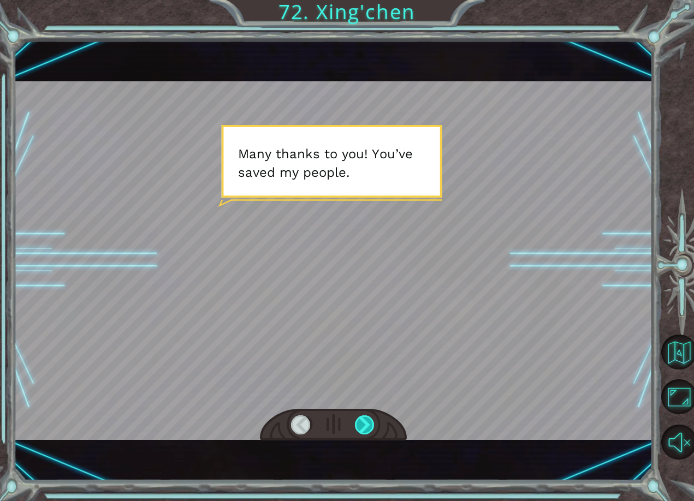
click at [365, 420] on div at bounding box center [365, 425] width 20 height 19
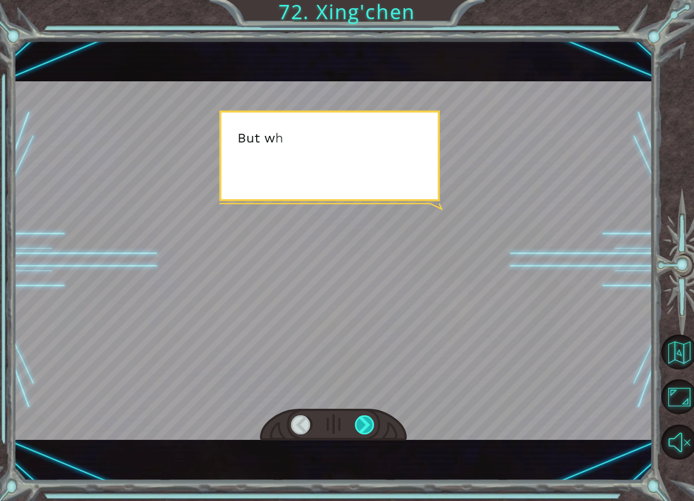
click at [365, 420] on div at bounding box center [365, 425] width 20 height 19
click at [366, 420] on div at bounding box center [365, 425] width 20 height 19
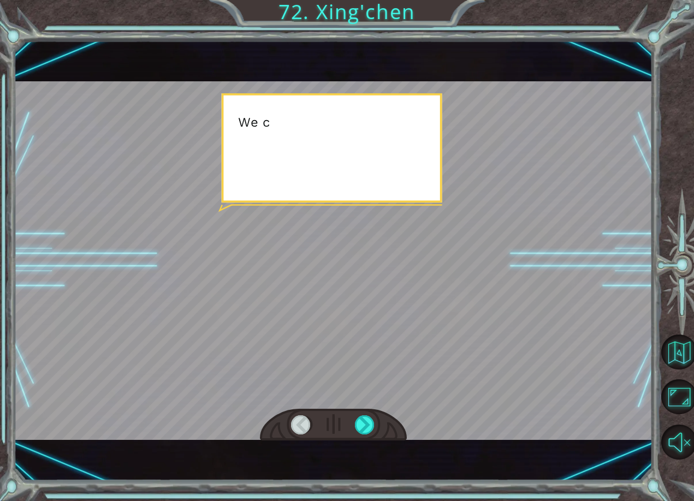
drag, startPoint x: 366, startPoint y: 420, endPoint x: 363, endPoint y: 414, distance: 7.1
click at [363, 414] on div at bounding box center [333, 425] width 147 height 32
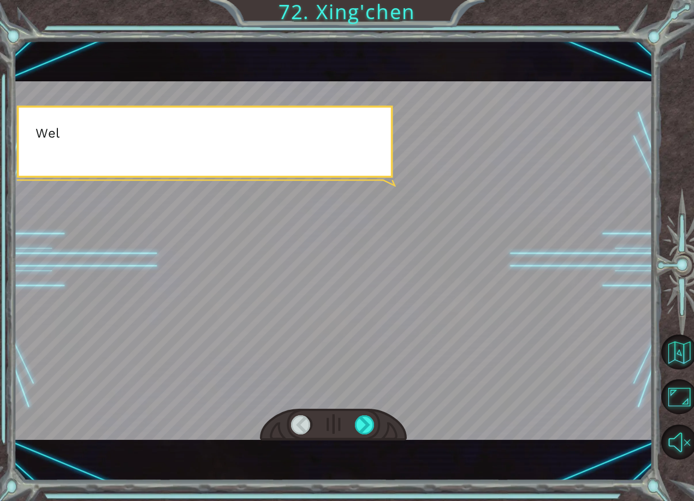
click at [363, 414] on div at bounding box center [333, 425] width 147 height 32
click at [364, 419] on div at bounding box center [365, 425] width 20 height 19
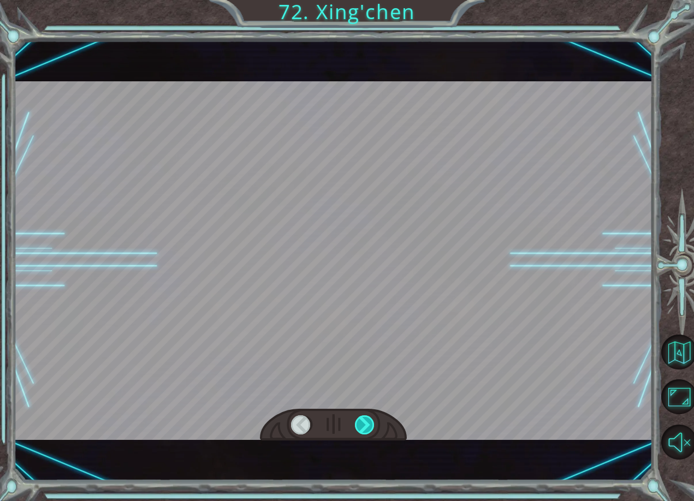
click at [364, 419] on div at bounding box center [365, 425] width 20 height 19
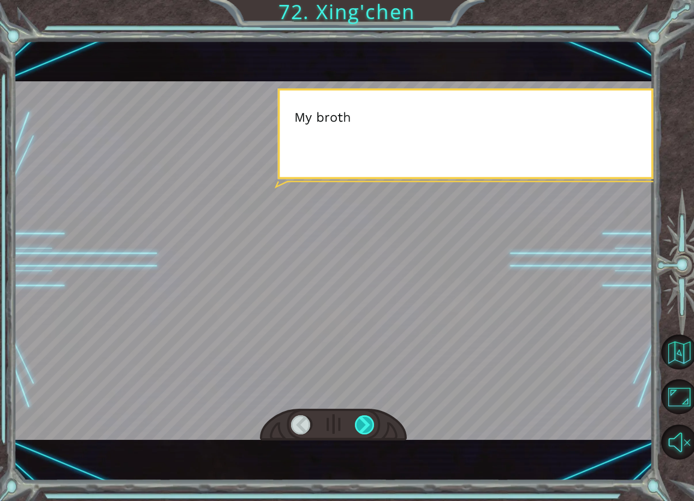
click at [364, 419] on div at bounding box center [365, 425] width 20 height 19
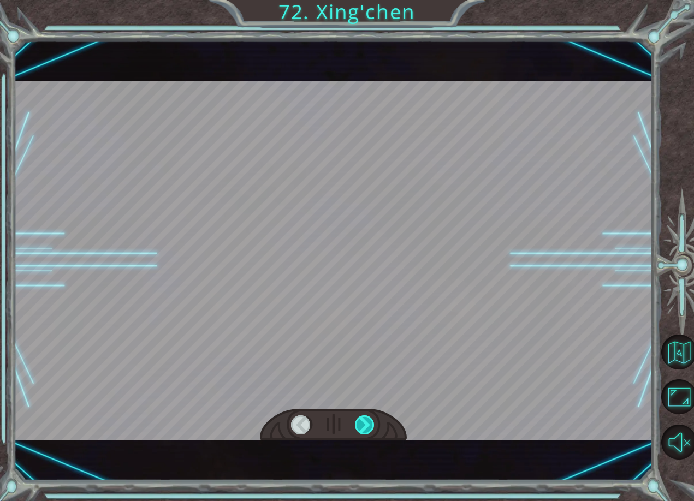
click at [364, 419] on div at bounding box center [365, 425] width 20 height 19
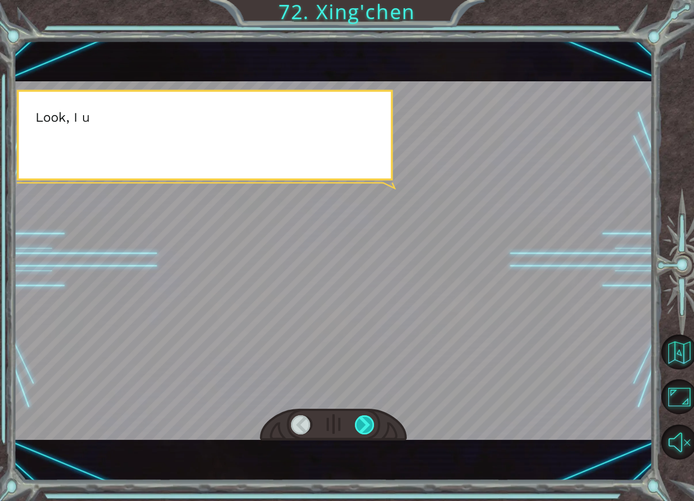
click at [364, 419] on div at bounding box center [365, 425] width 20 height 19
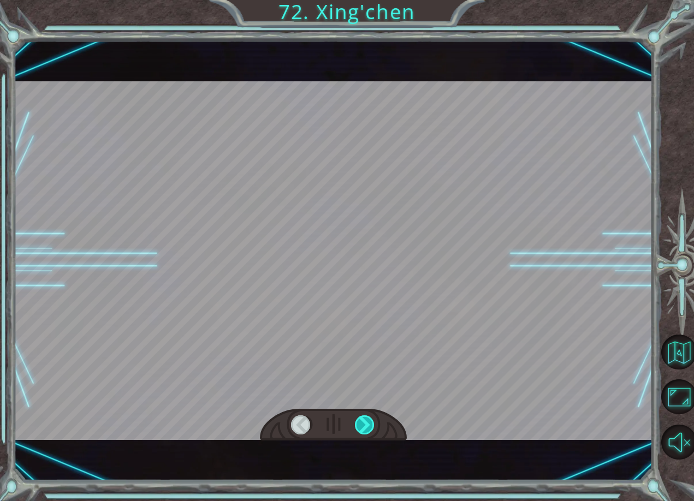
click at [364, 419] on div at bounding box center [365, 425] width 20 height 19
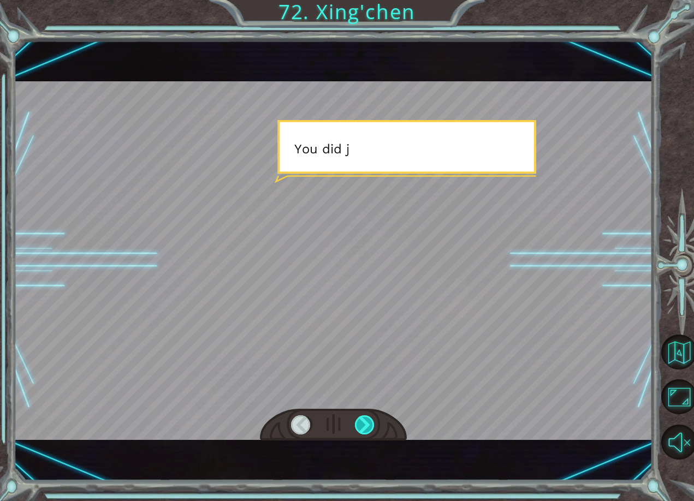
click at [364, 419] on div at bounding box center [365, 425] width 20 height 19
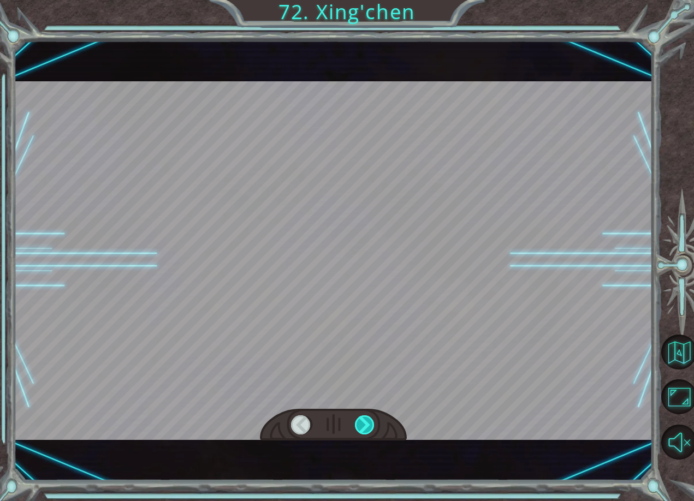
click at [364, 419] on div at bounding box center [365, 425] width 20 height 19
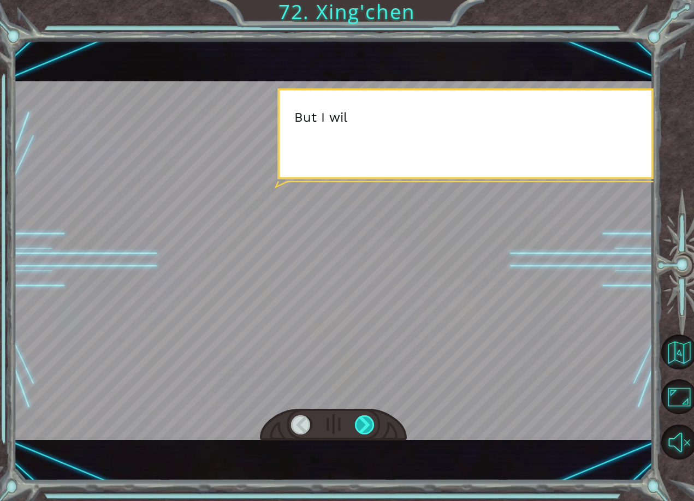
click at [364, 419] on div at bounding box center [365, 425] width 20 height 19
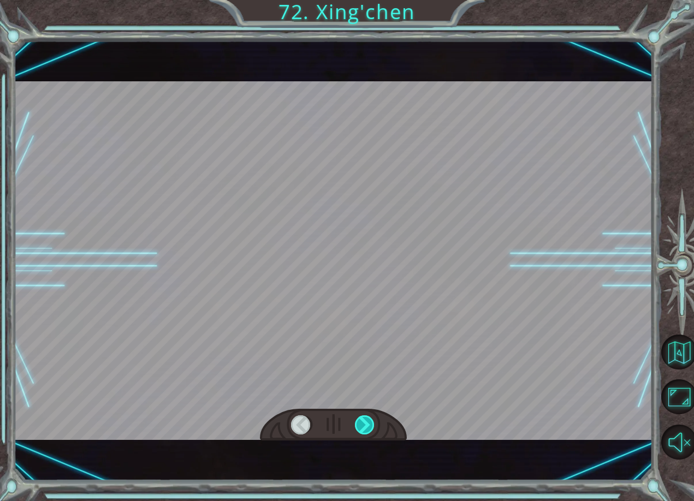
click at [364, 419] on div at bounding box center [365, 425] width 20 height 19
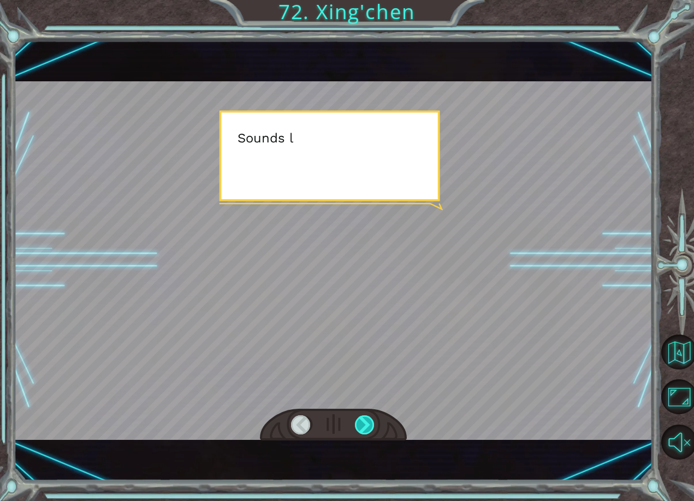
click at [364, 419] on div at bounding box center [365, 425] width 20 height 19
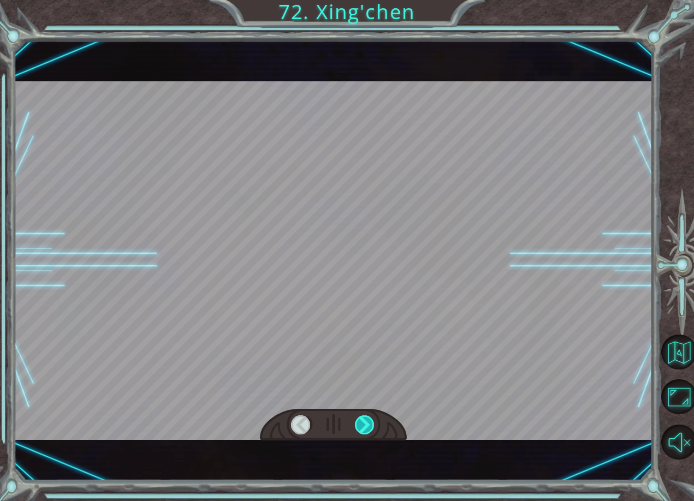
click at [364, 419] on div at bounding box center [365, 425] width 20 height 19
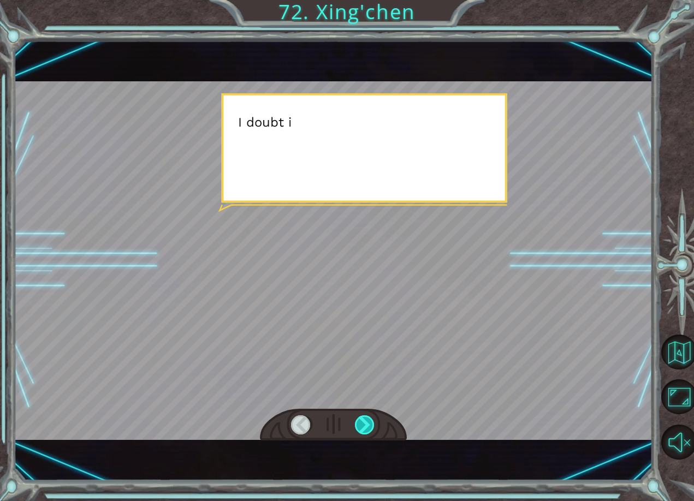
click at [364, 419] on div at bounding box center [365, 425] width 20 height 19
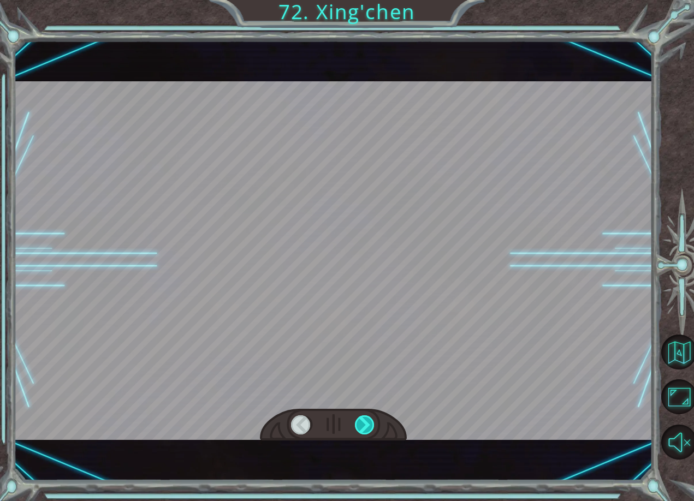
click at [364, 419] on div at bounding box center [365, 425] width 20 height 19
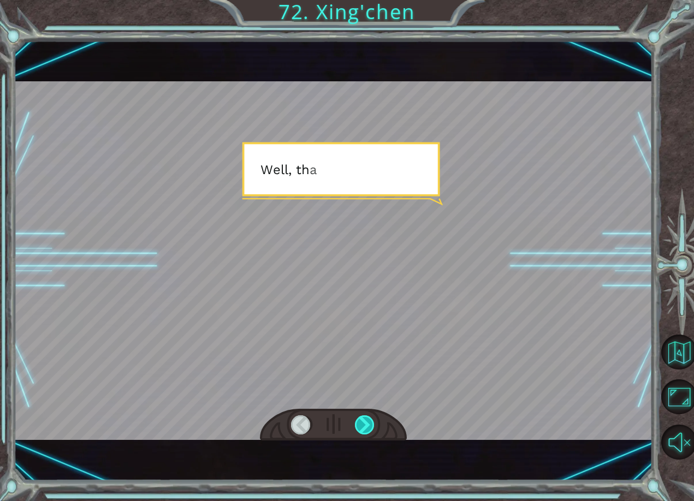
click at [364, 419] on div at bounding box center [365, 425] width 20 height 19
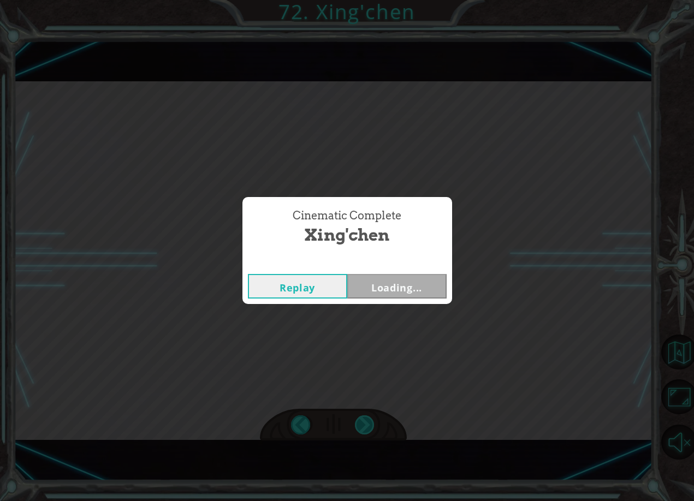
click at [364, 419] on div "Cinematic Complete [PERSON_NAME] Loading..." at bounding box center [347, 250] width 694 height 501
click at [382, 260] on button "Back to Dashboard" at bounding box center [388, 260] width 79 height 19
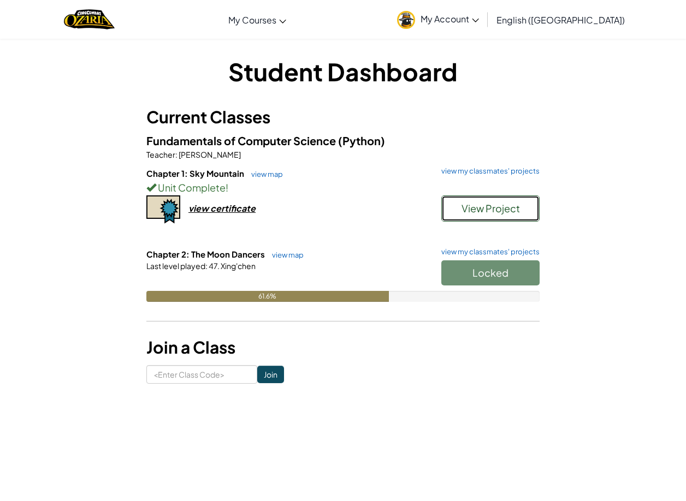
click at [489, 203] on span "View Project" at bounding box center [490, 208] width 58 height 13
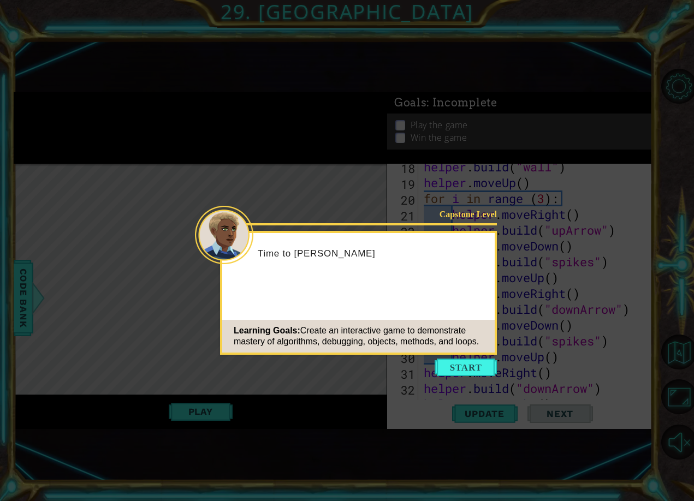
scroll to position [871, 0]
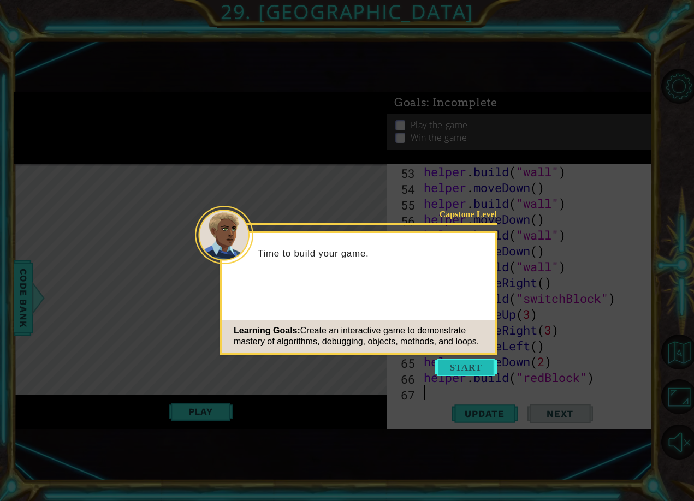
click at [482, 372] on button "Start" at bounding box center [466, 367] width 62 height 17
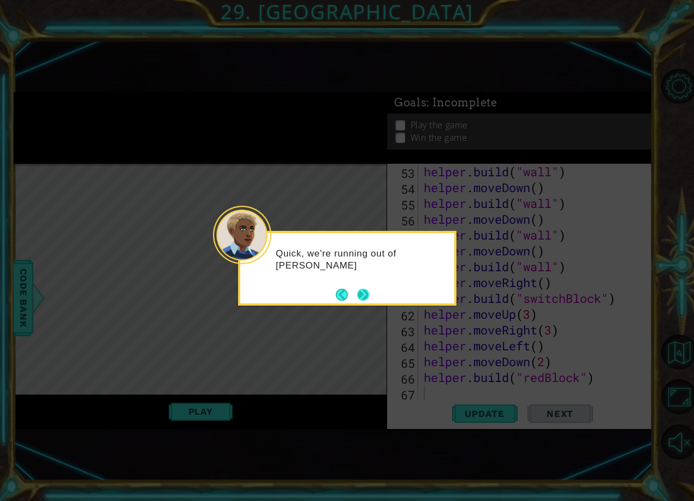
click at [369, 298] on button "Next" at bounding box center [363, 295] width 12 height 12
click at [371, 298] on div at bounding box center [347, 268] width 218 height 75
click at [362, 292] on button "Next" at bounding box center [363, 295] width 12 height 12
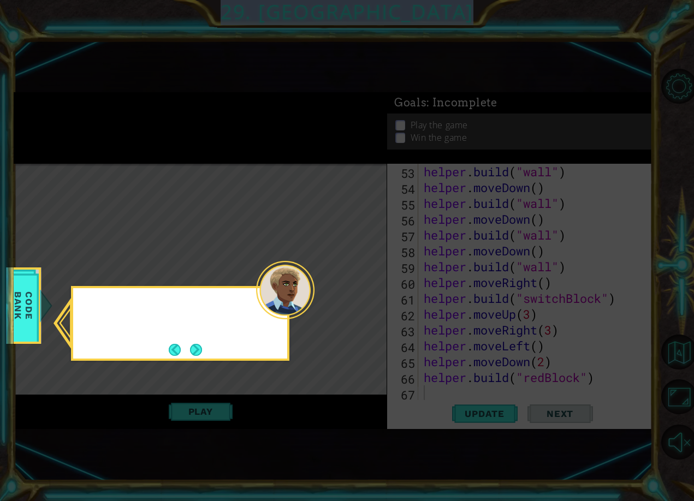
click at [362, 292] on icon at bounding box center [347, 250] width 694 height 501
click at [199, 349] on button "Next" at bounding box center [196, 350] width 12 height 12
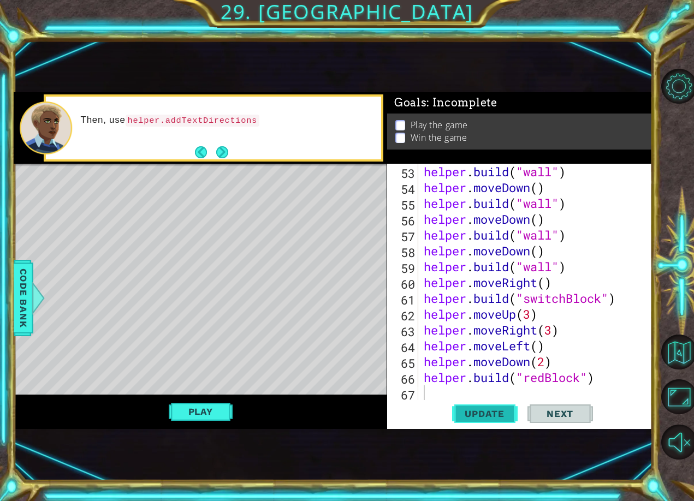
click at [505, 416] on span "Update" at bounding box center [485, 413] width 62 height 11
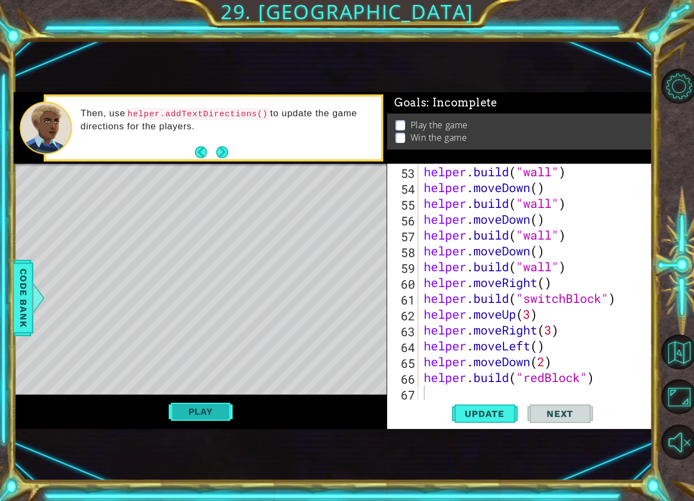
click at [203, 420] on button "Play" at bounding box center [201, 411] width 64 height 21
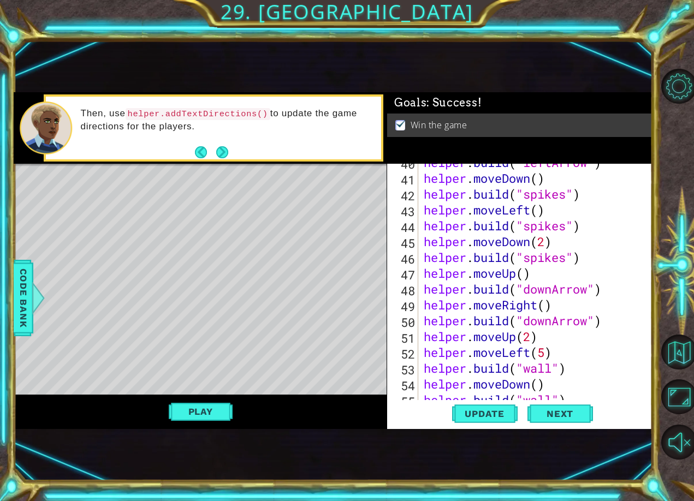
scroll to position [674, 0]
click at [506, 421] on button "Update" at bounding box center [485, 413] width 66 height 27
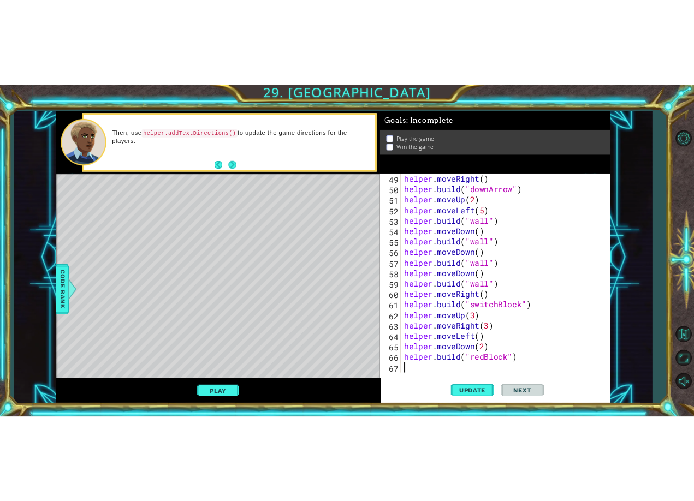
scroll to position [776, 0]
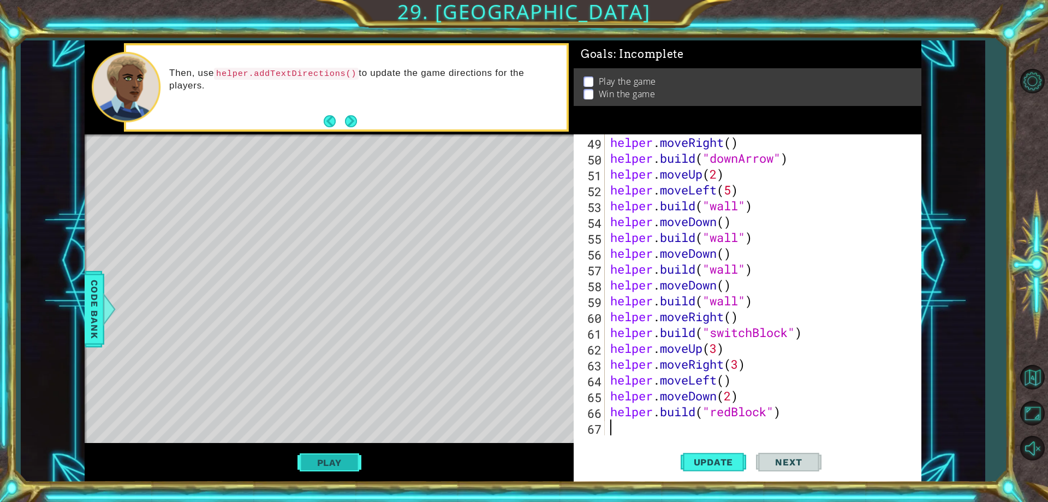
click at [318, 464] on button "Play" at bounding box center [330, 462] width 64 height 21
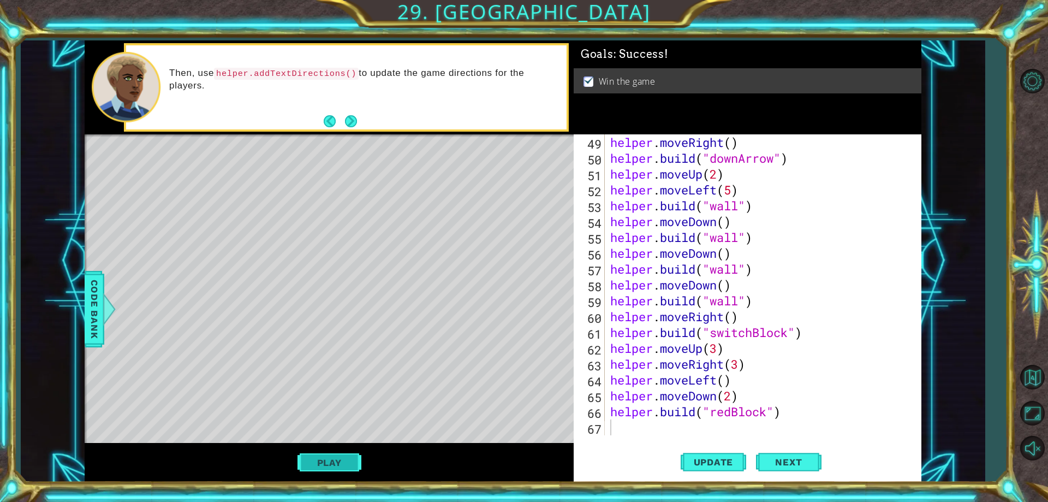
click at [347, 458] on button "Play" at bounding box center [330, 462] width 64 height 21
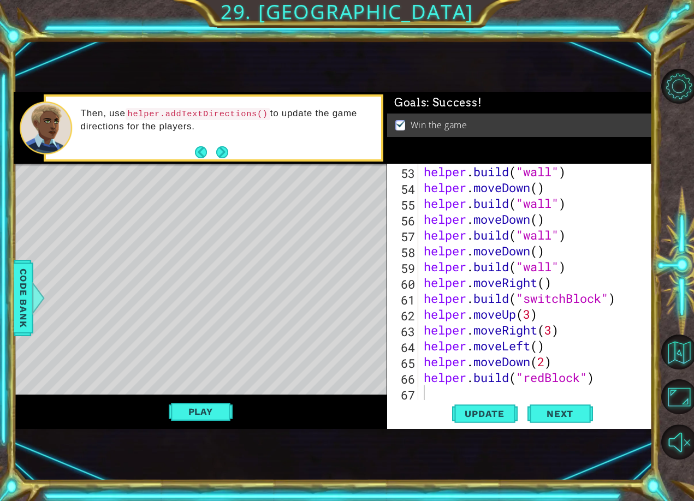
scroll to position [813, 0]
